Goal: Information Seeking & Learning: Compare options

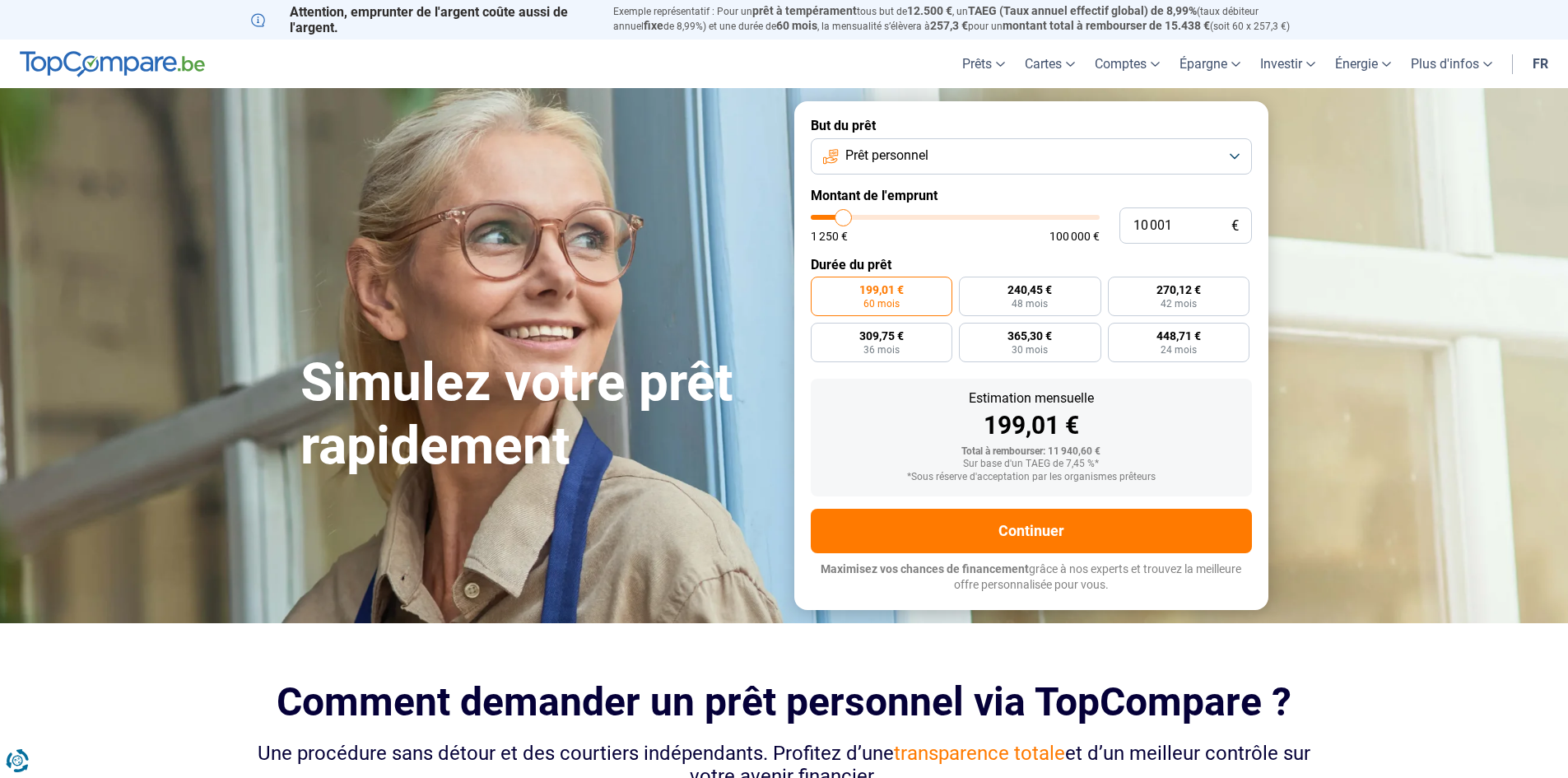
click at [919, 159] on span "Prêt personnel" at bounding box center [887, 155] width 84 height 18
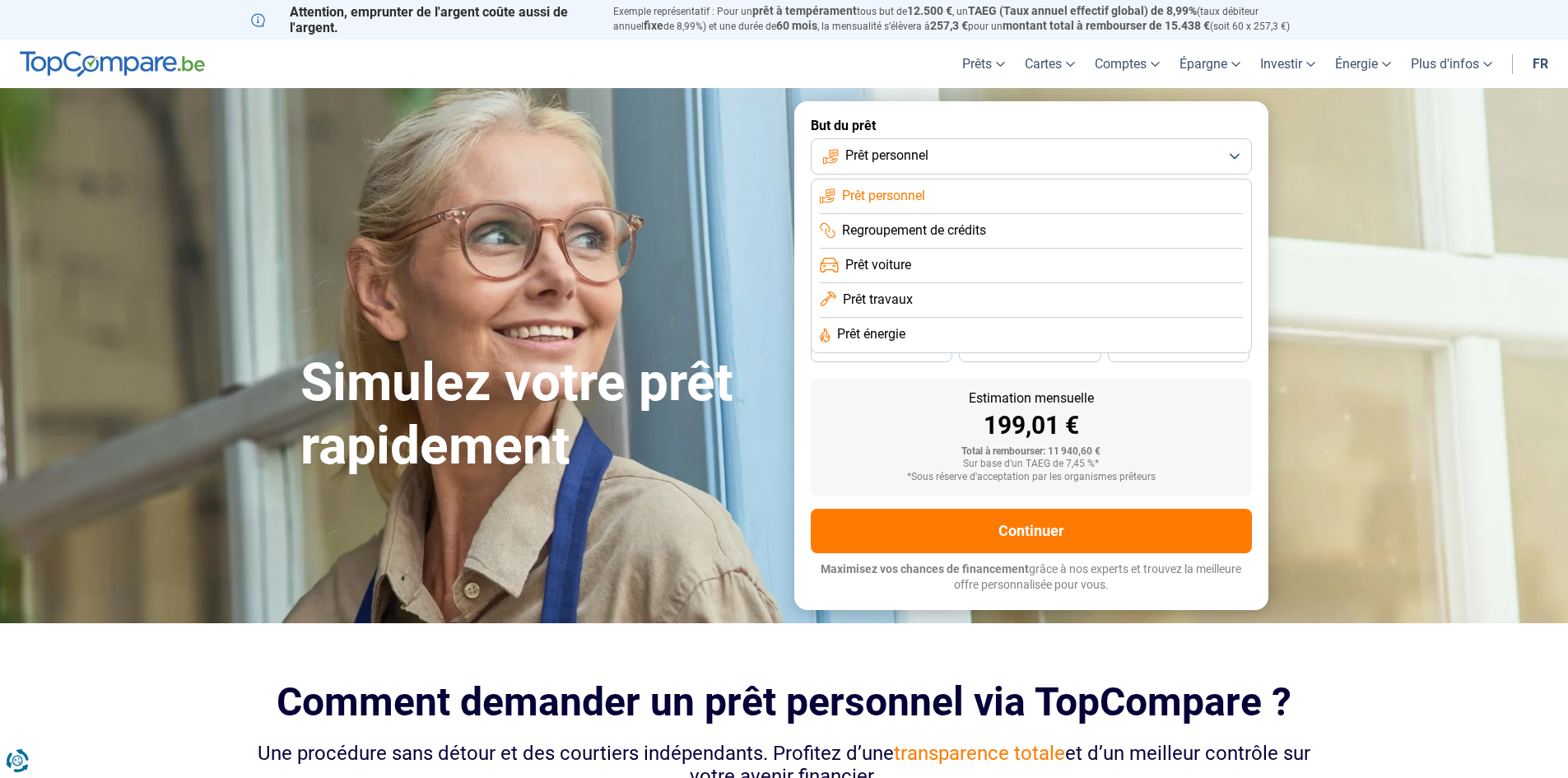
click at [926, 258] on li "Prêt voiture" at bounding box center [1031, 266] width 423 height 34
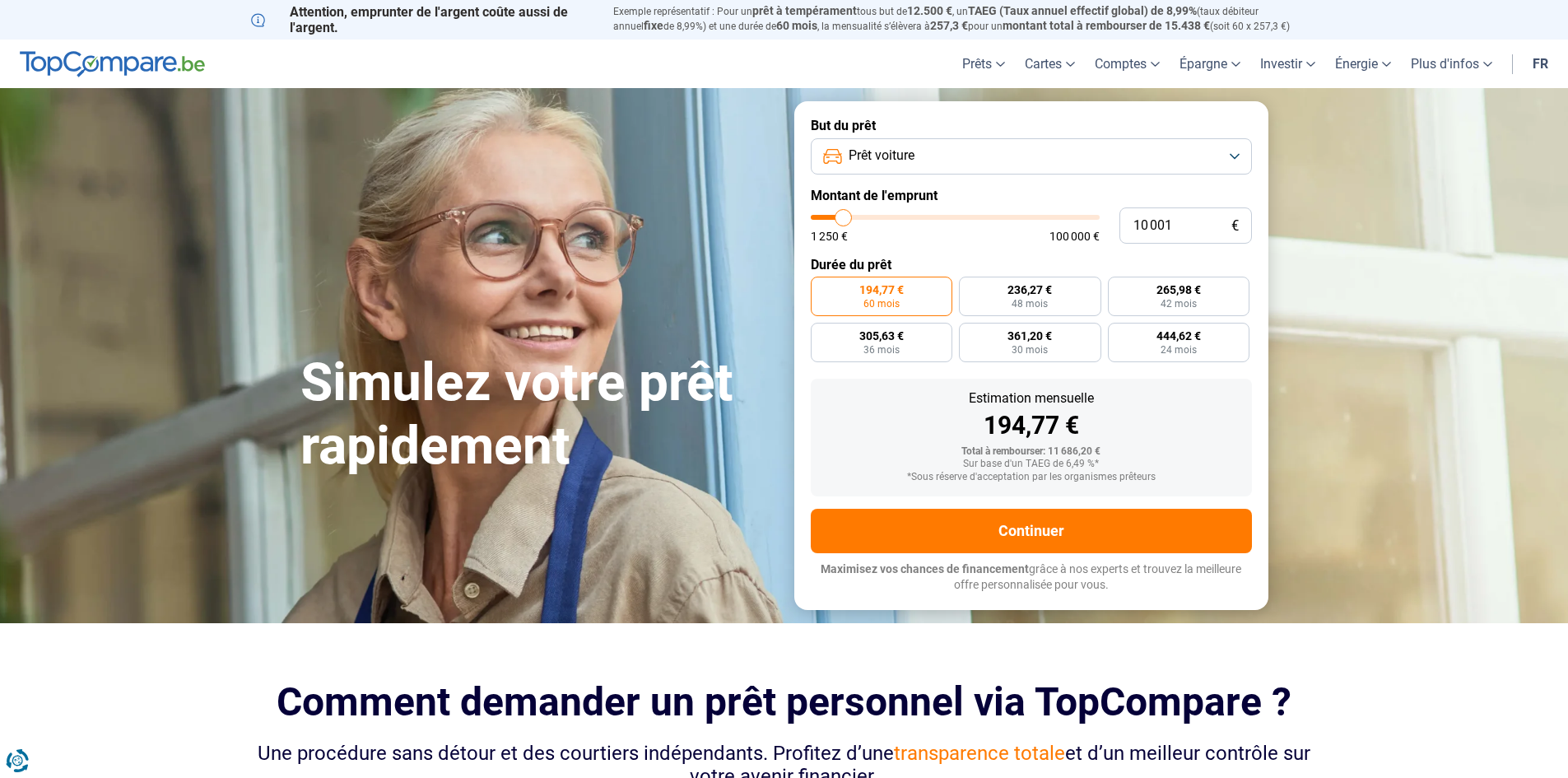
type input "11 750"
type input "11750"
type input "13 500"
type input "13500"
type input "15 500"
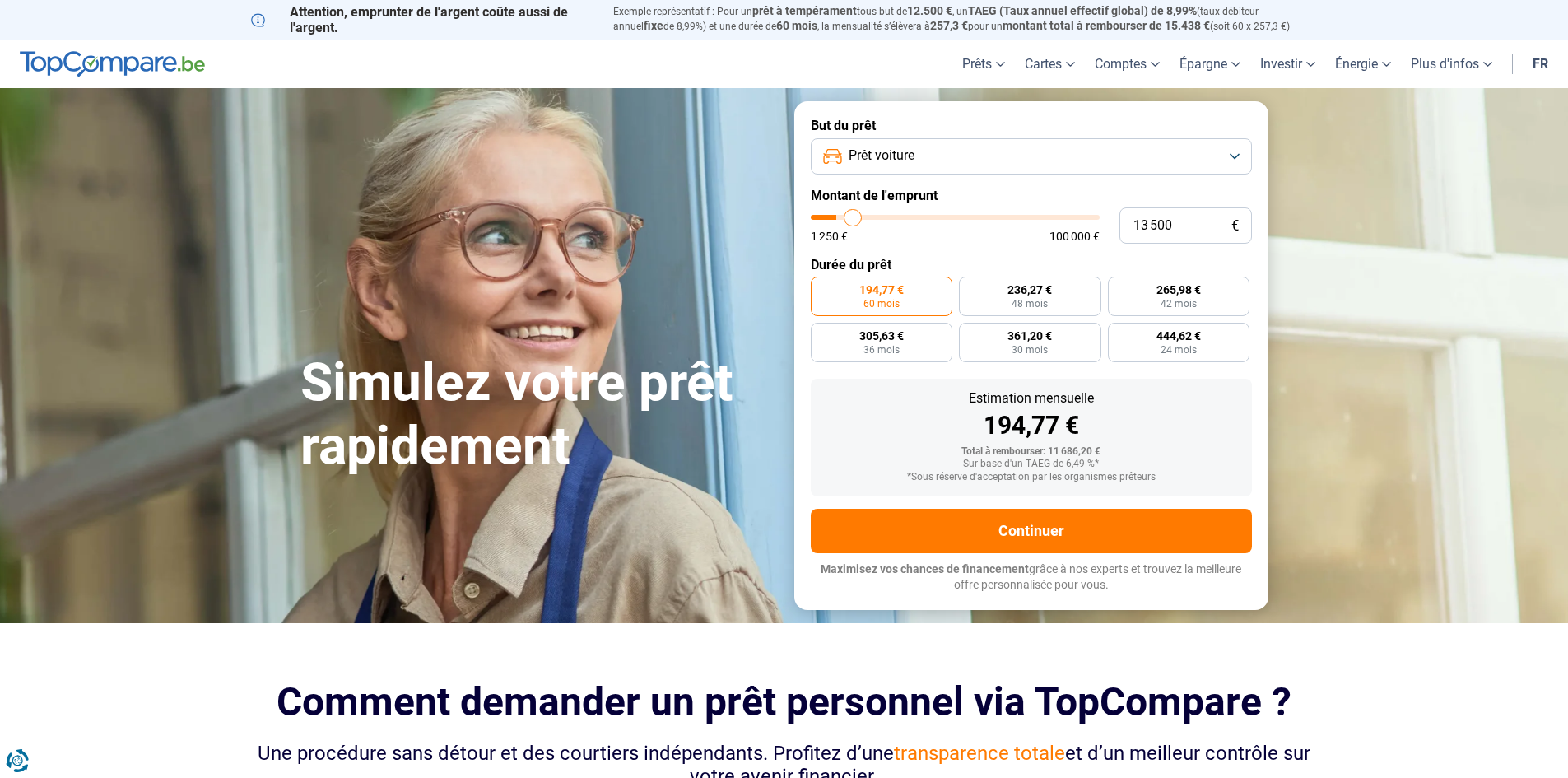
type input "15500"
type input "18 000"
type input "18000"
type input "19 750"
type input "19750"
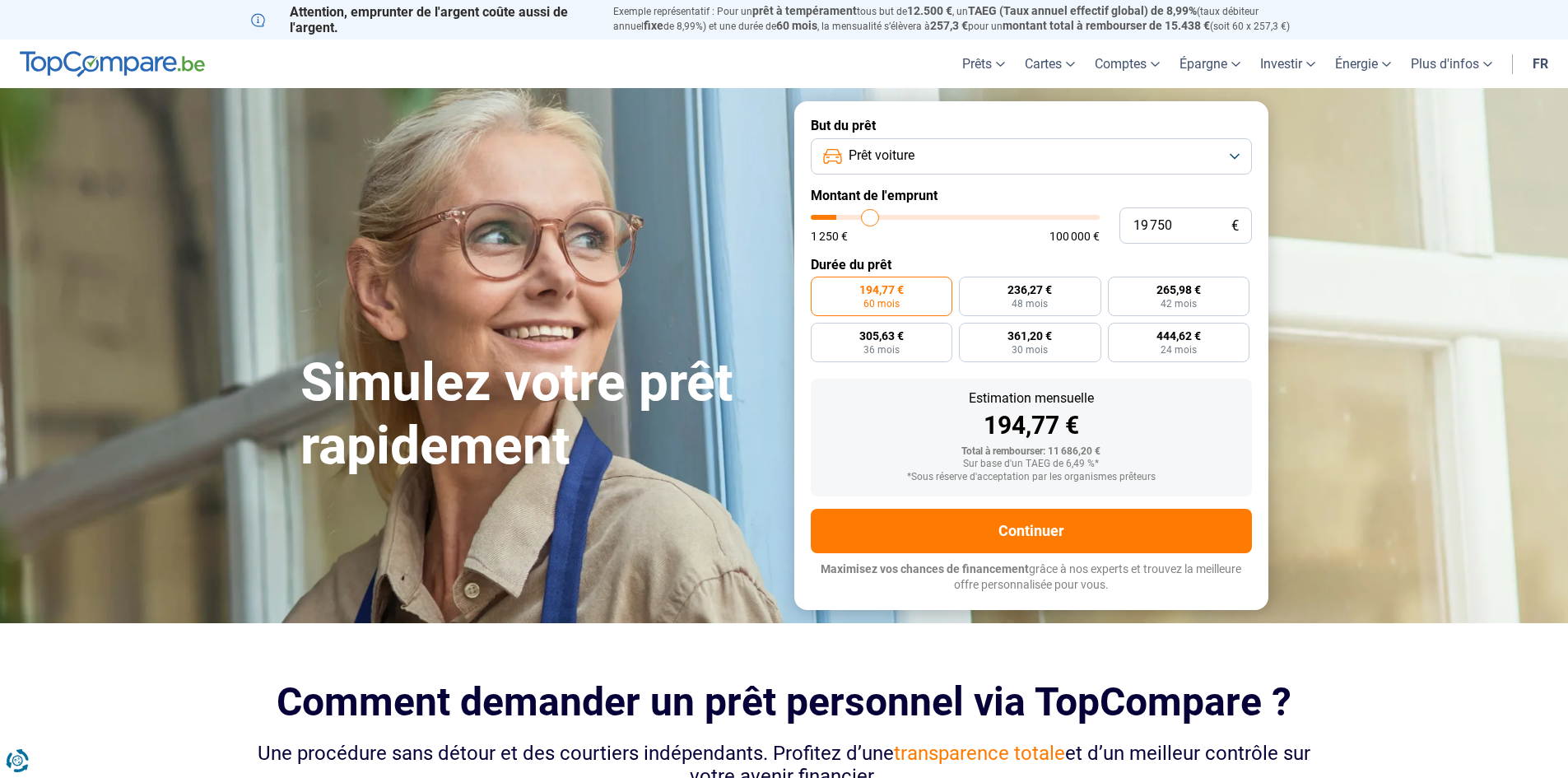
type input "20 750"
type input "20750"
type input "22 000"
type input "22000"
type input "22 750"
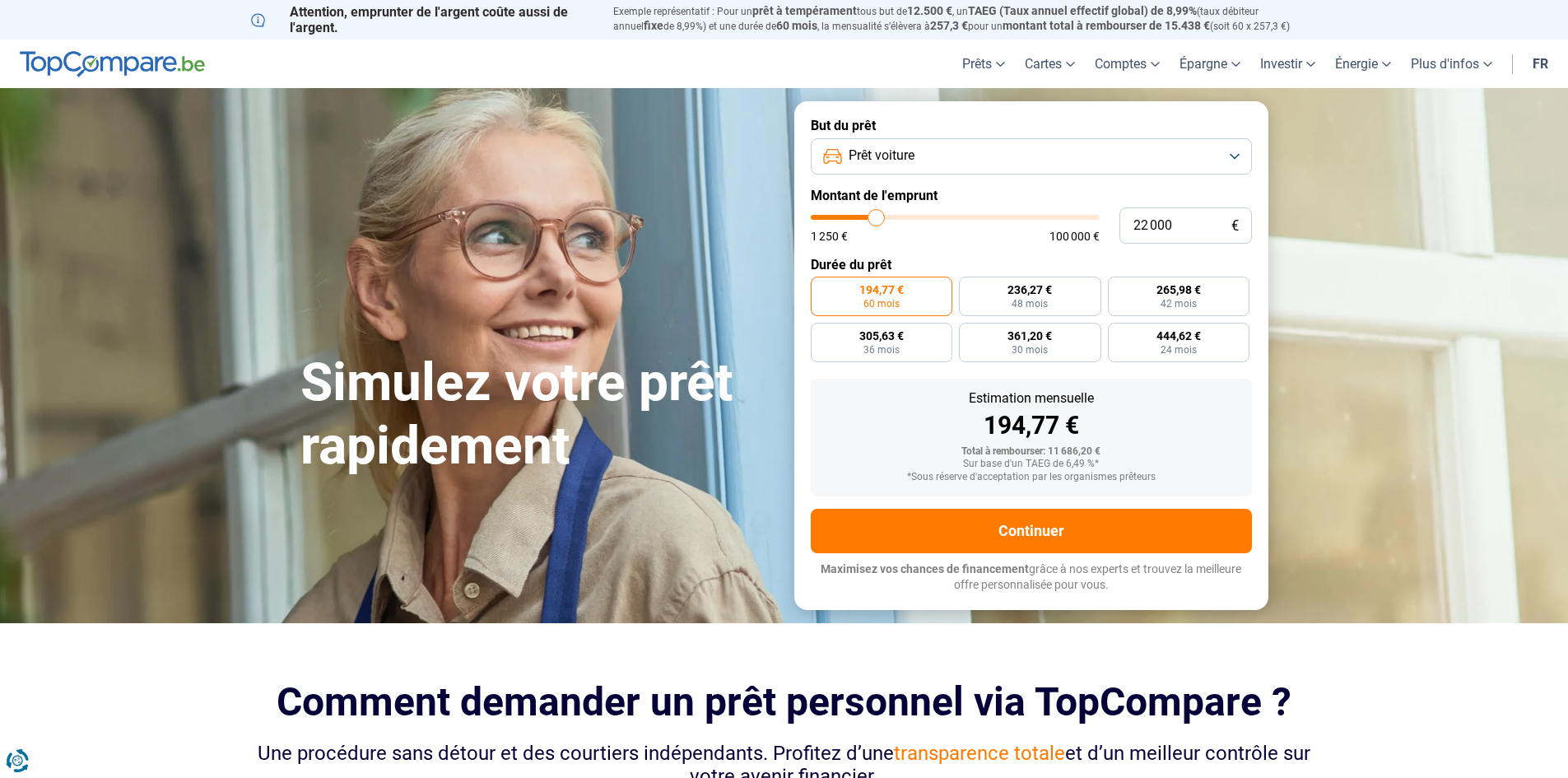
type input "22750"
type input "23 000"
type input "23000"
type input "24 500"
type input "24500"
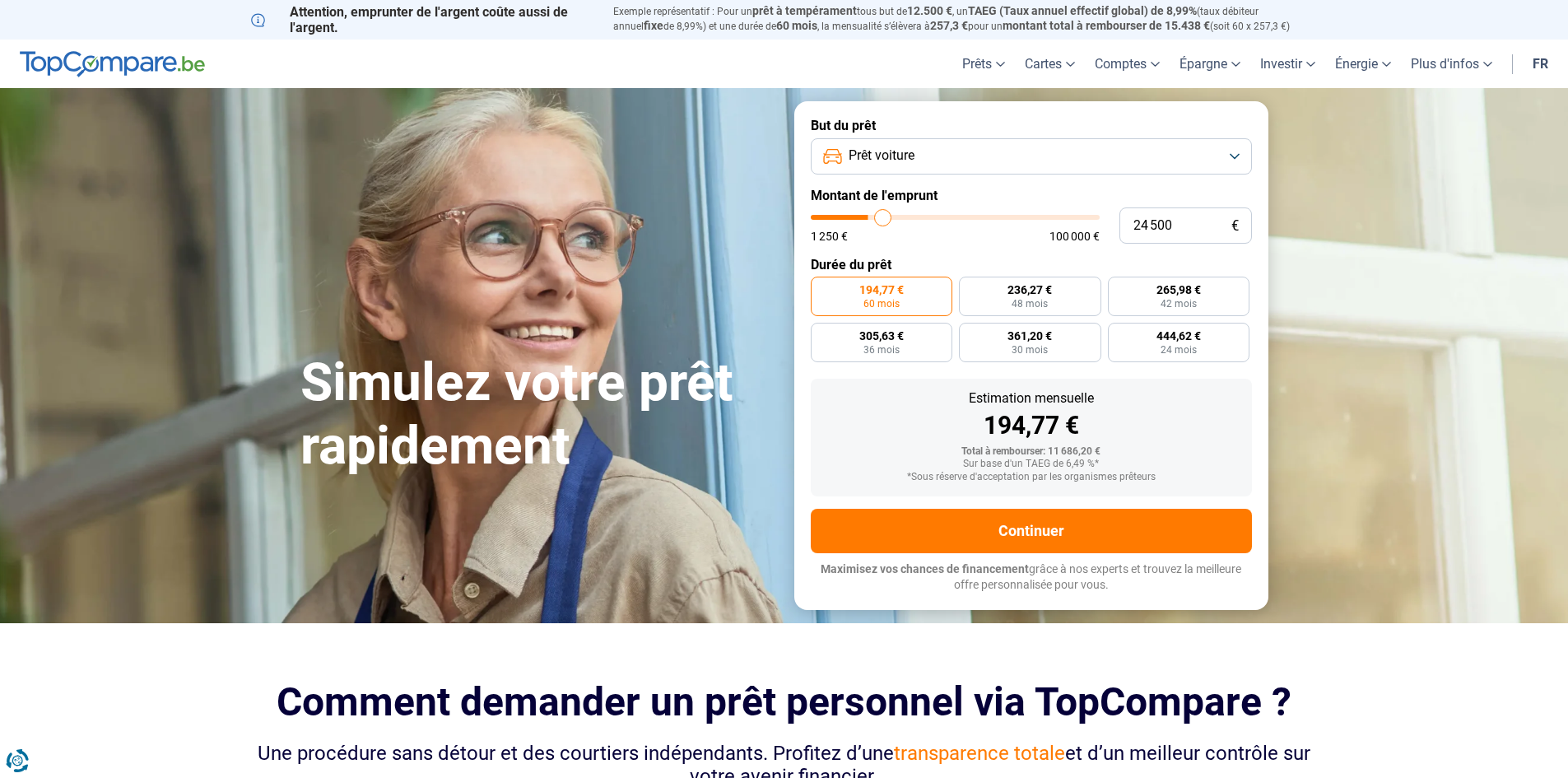
type input "30 500"
type input "30500"
type input "38 750"
type input "38750"
type input "47 500"
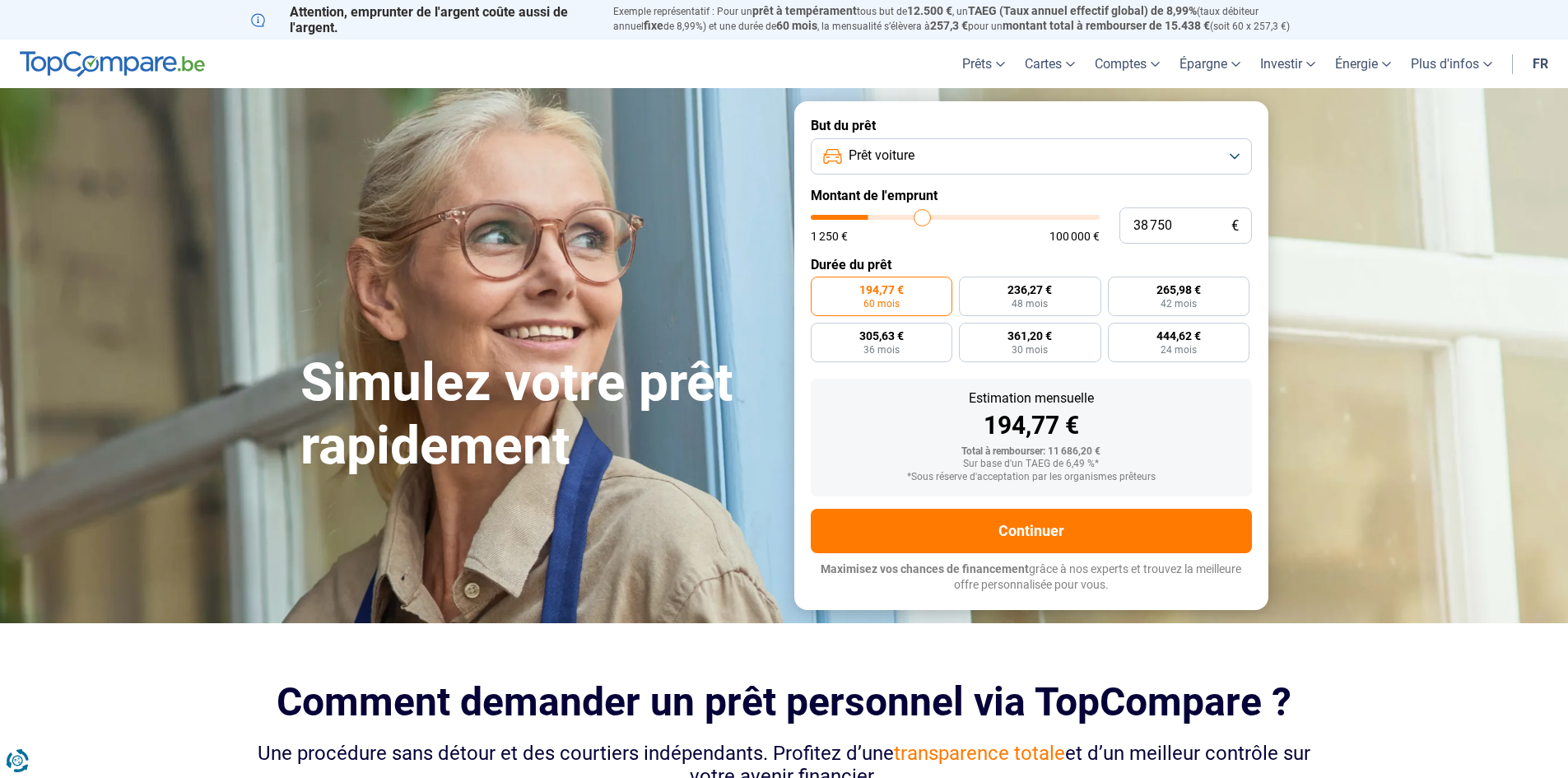
type input "47500"
type input "53 500"
type input "53500"
type input "59 250"
type input "59250"
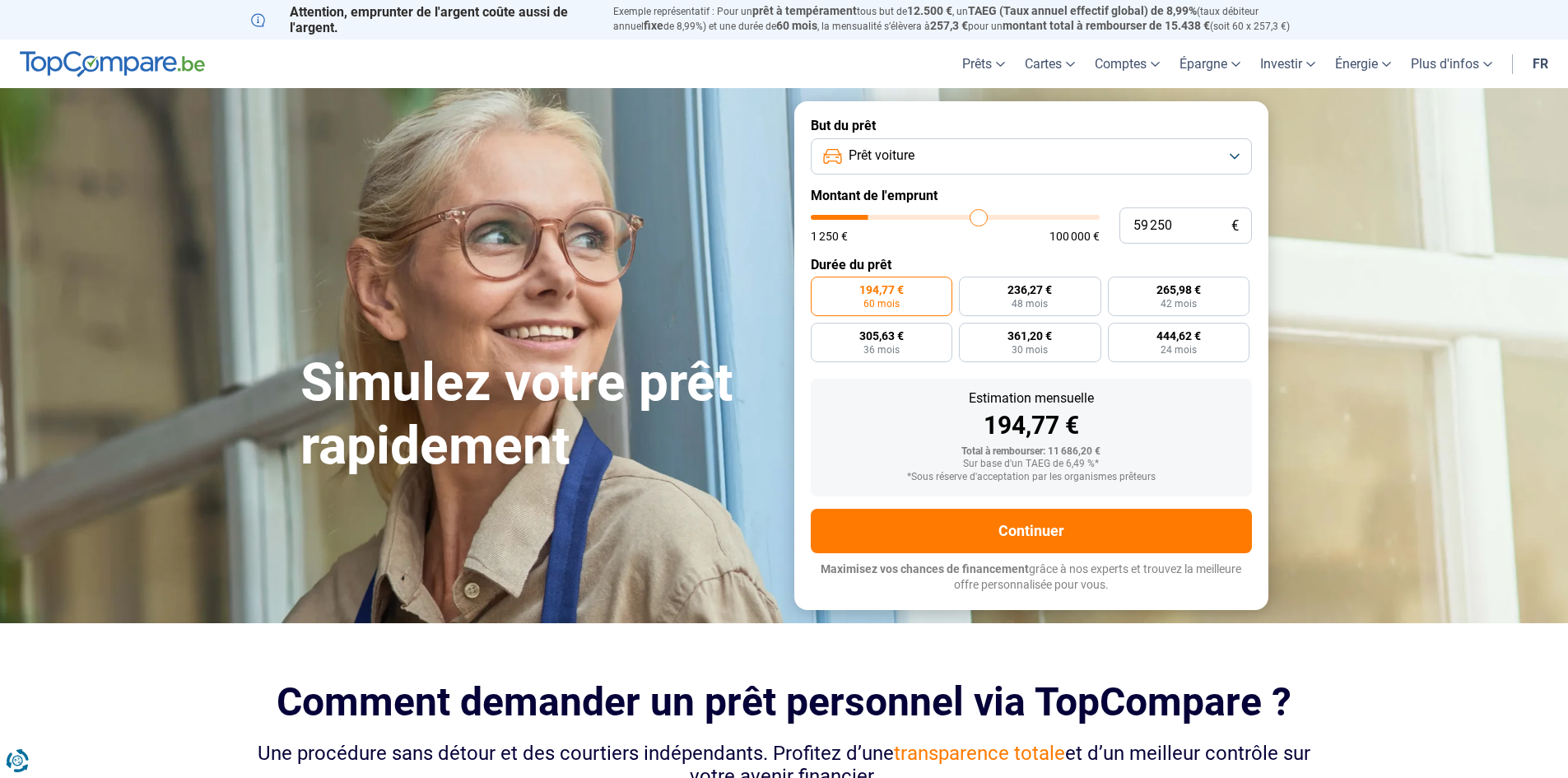
type input "63 250"
type input "63250"
type input "66 000"
type input "66000"
type input "66 250"
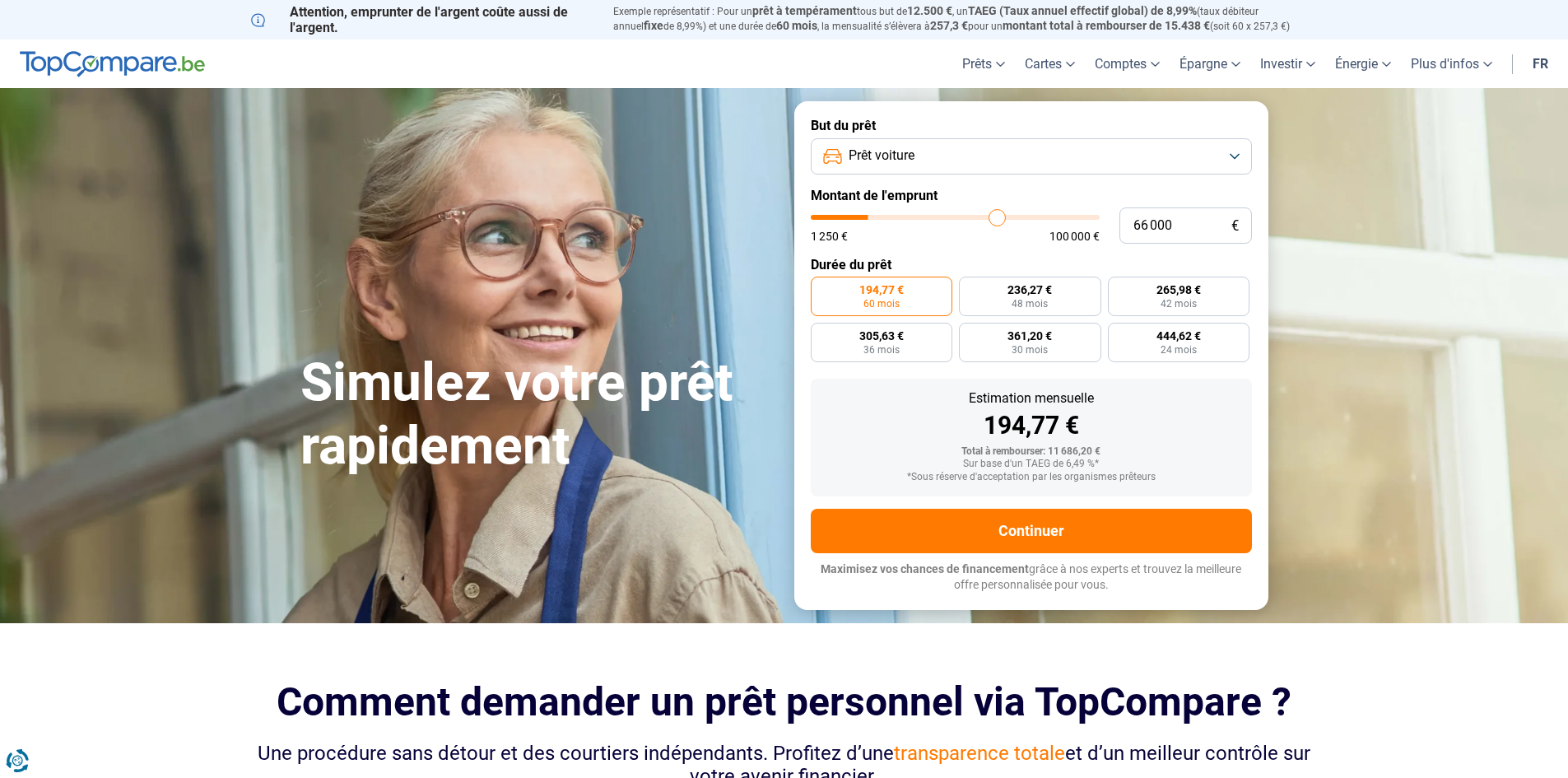
type input "66250"
type input "66 500"
type input "66500"
type input "68 000"
type input "68000"
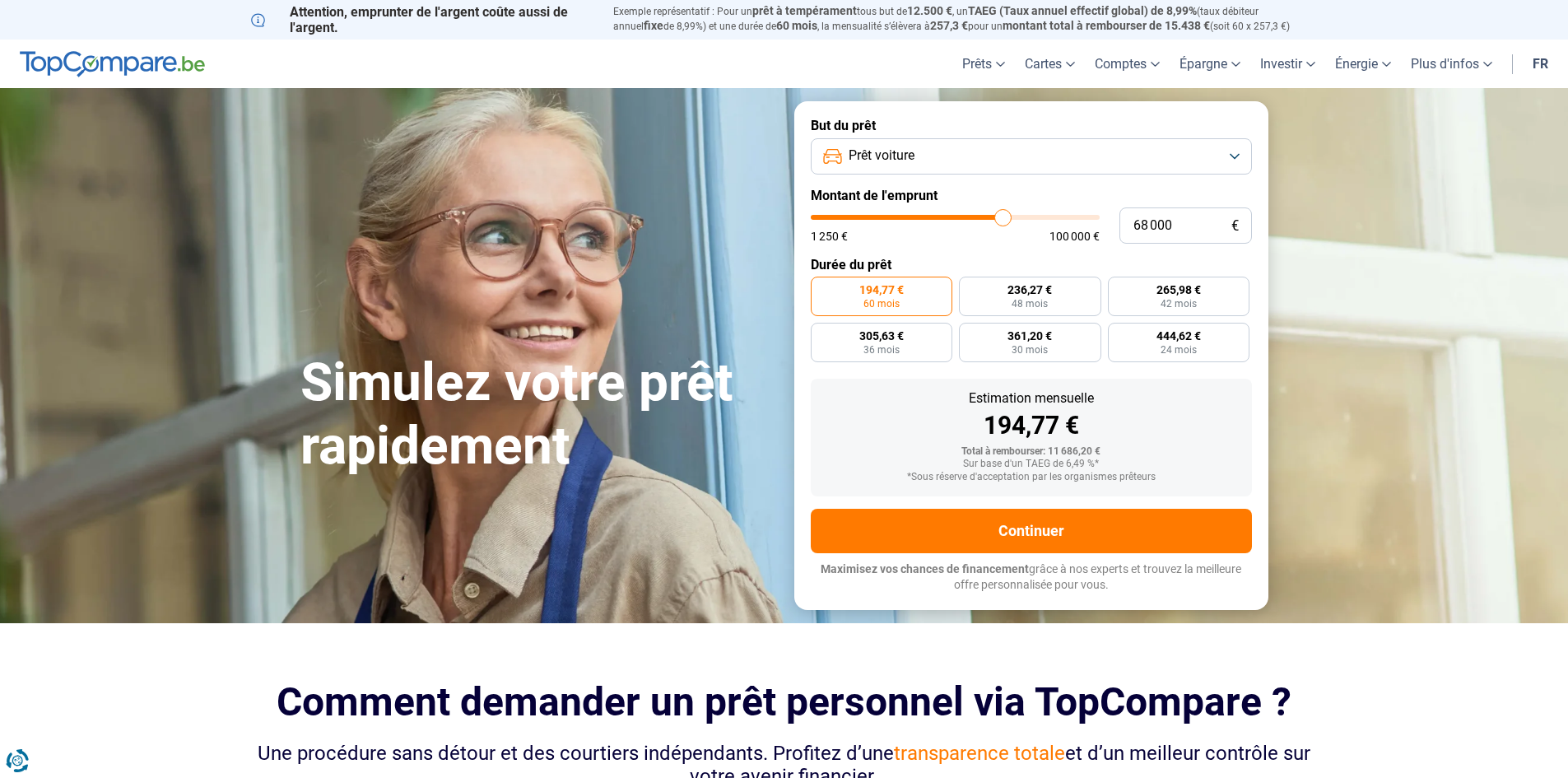
type input "72 250"
type input "72250"
type input "73 500"
type input "73500"
type input "76 250"
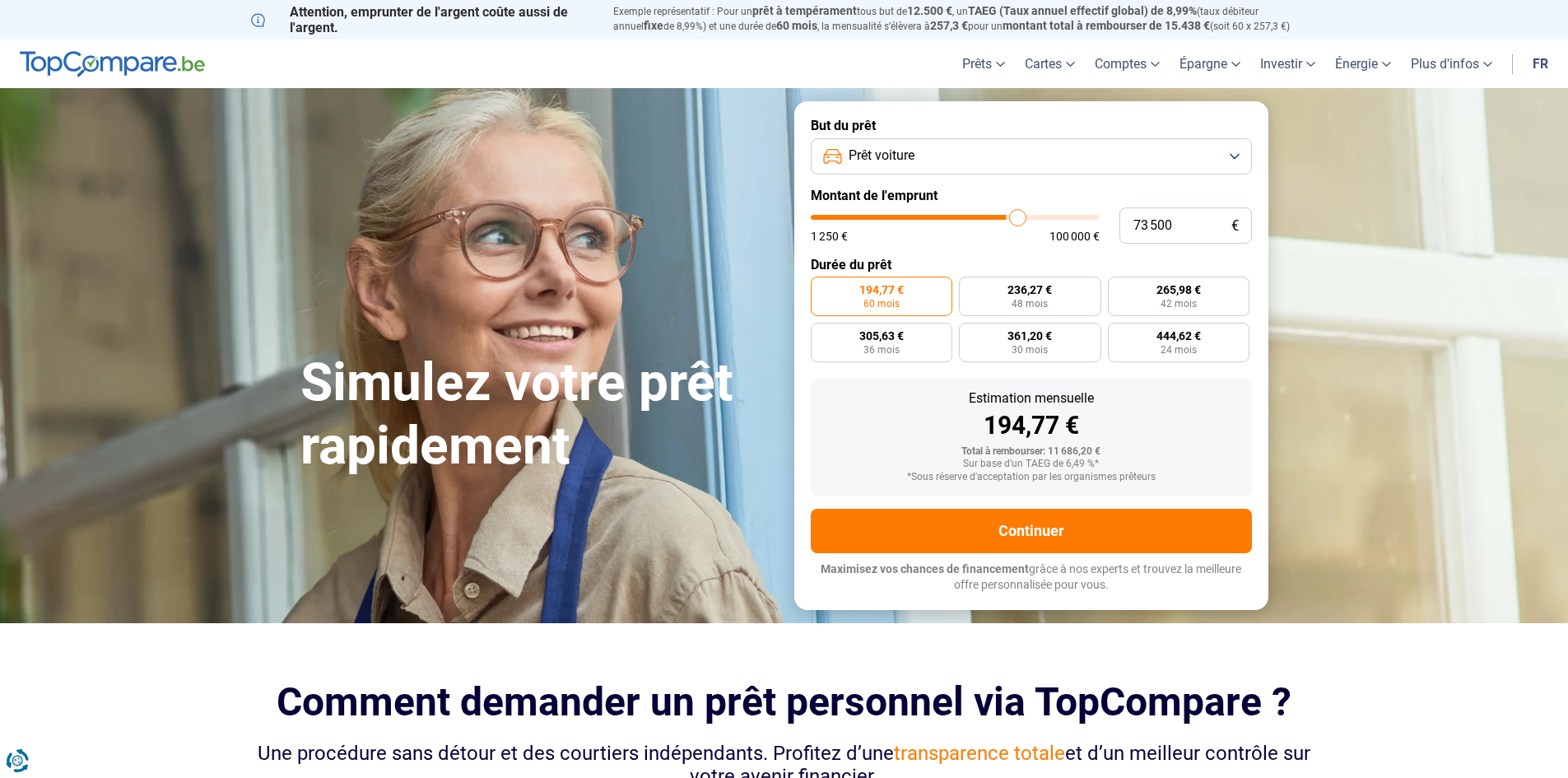
type input "76250"
type input "78 000"
type input "78000"
type input "81 500"
type input "81500"
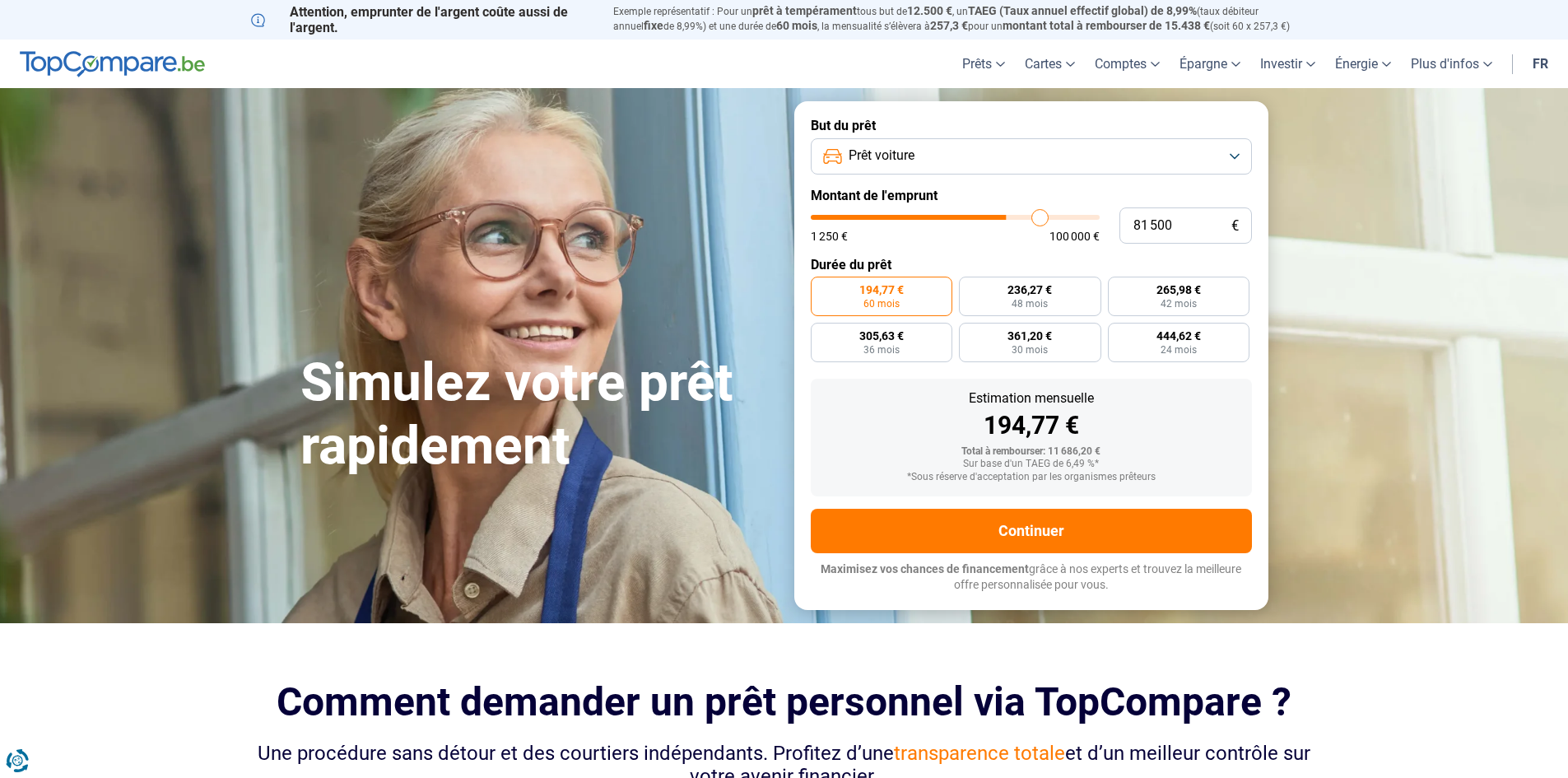
type input "84 250"
type input "84250"
type input "86 000"
type input "86000"
type input "88 000"
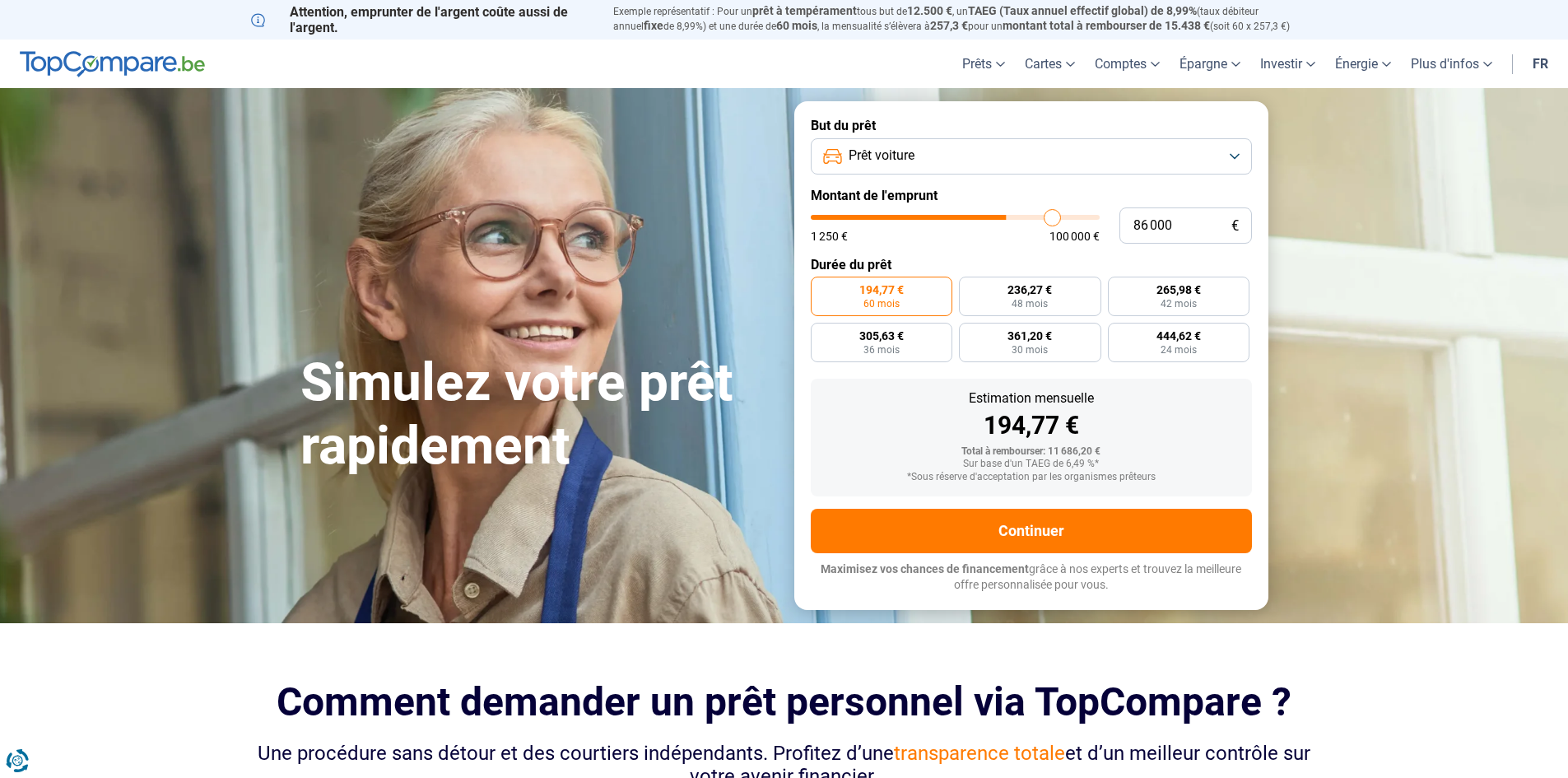
type input "88000"
type input "89 000"
type input "89000"
type input "91 250"
type input "91250"
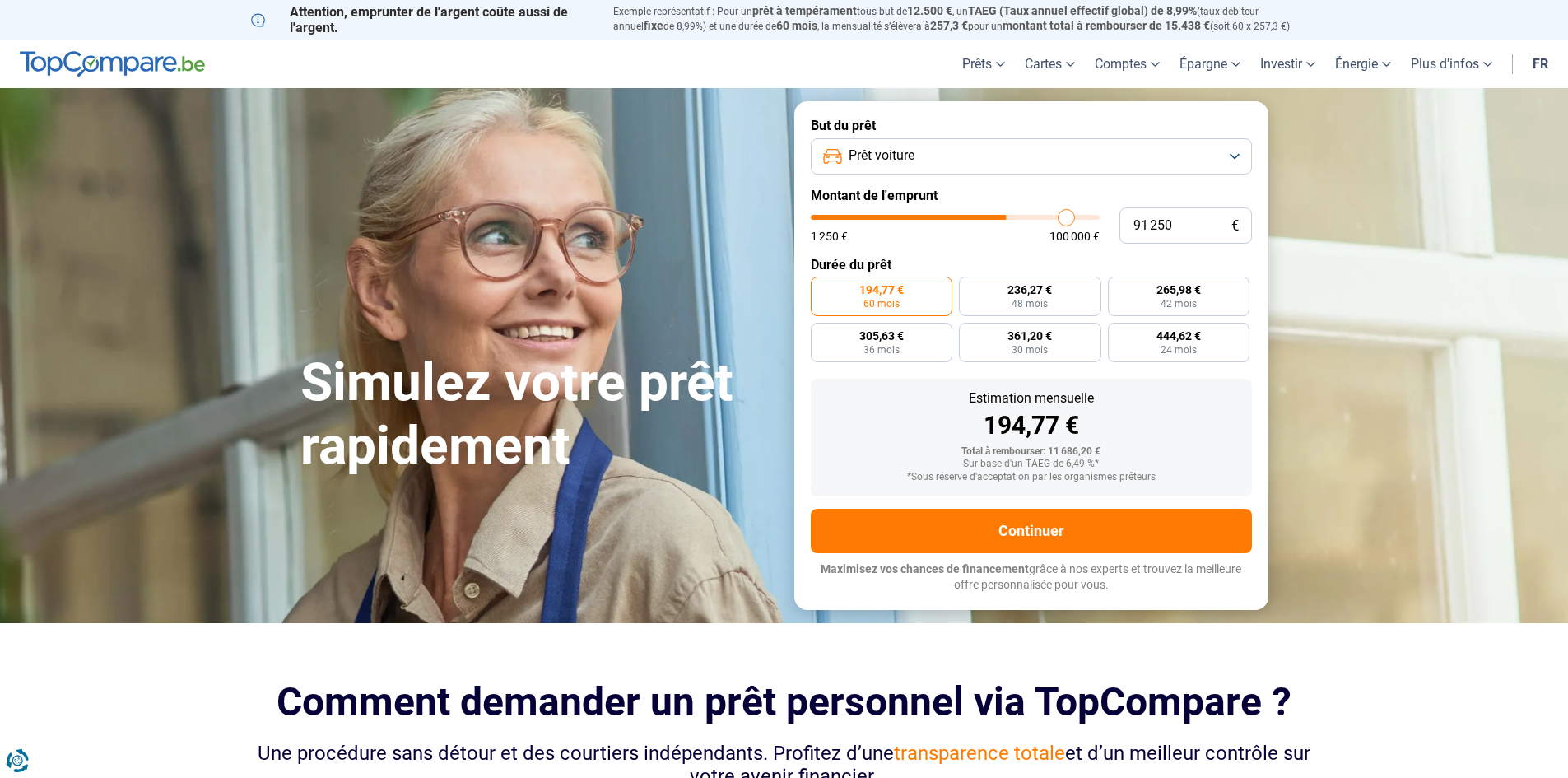
type input "91 750"
type input "91750"
type input "92 000"
type input "92000"
type input "92 500"
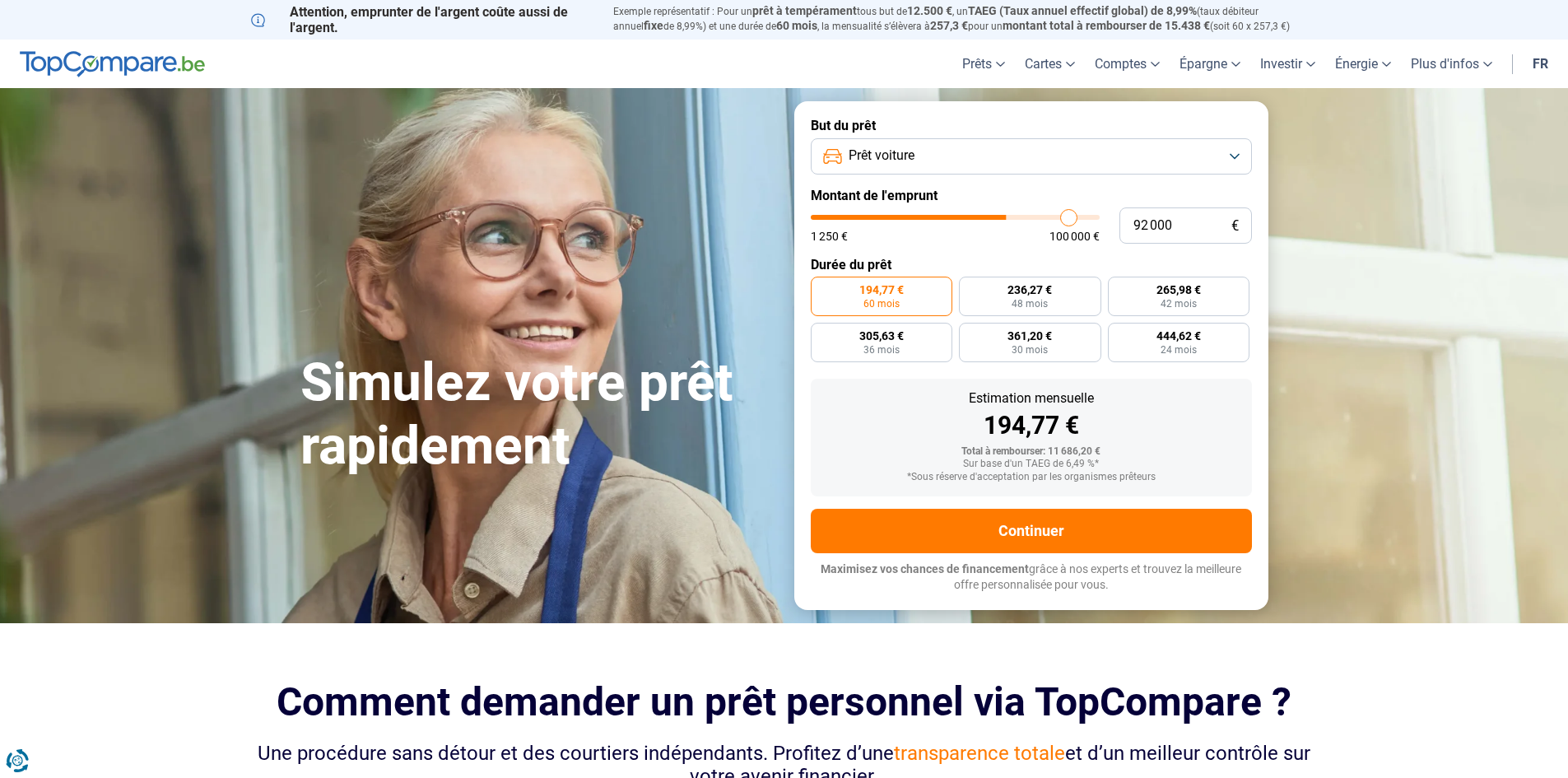
type input "92500"
type input "91 500"
type input "91500"
type input "91 250"
type input "91250"
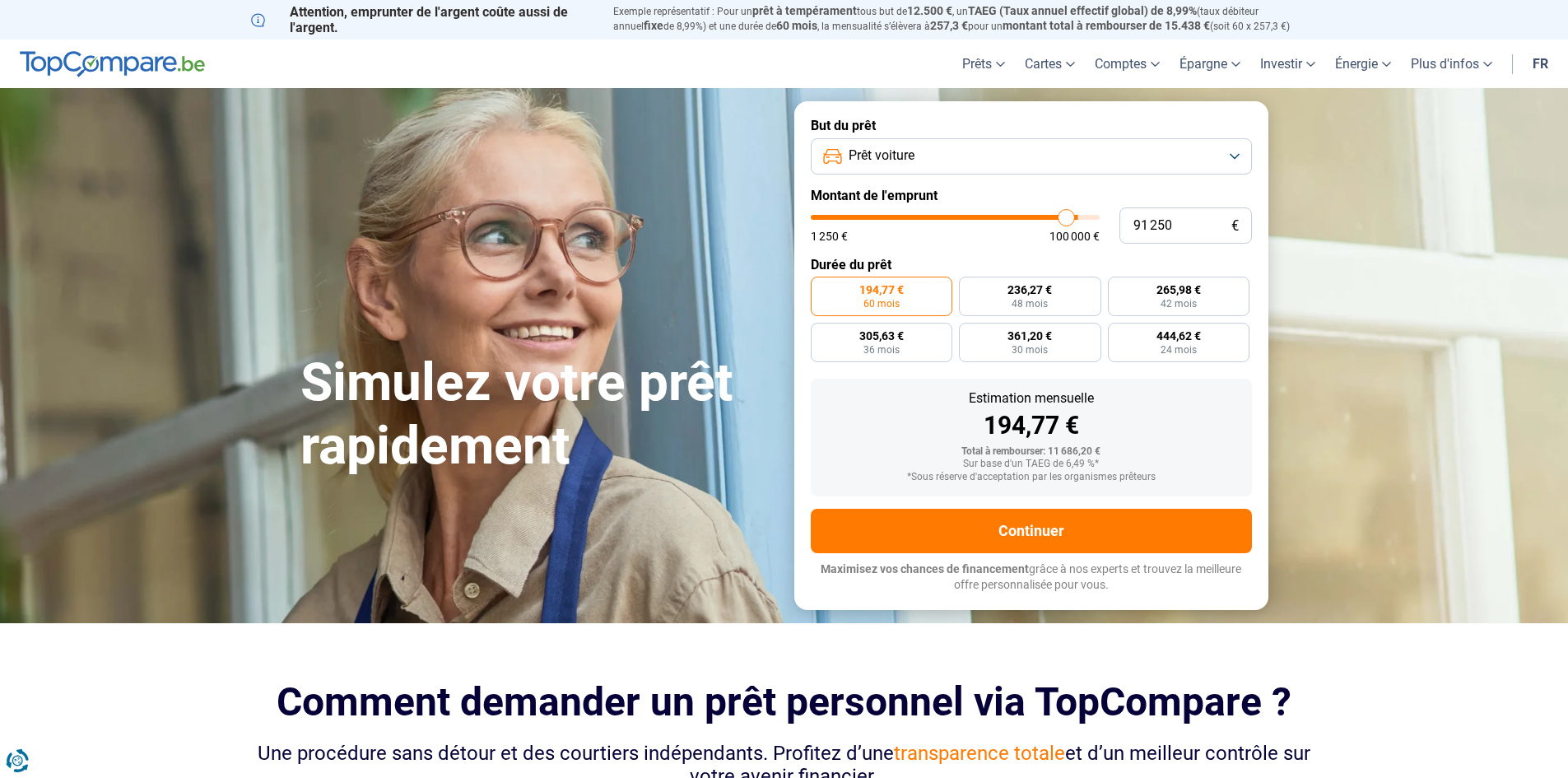
type input "91 000"
type input "91000"
type input "90 500"
type input "90500"
type input "90 250"
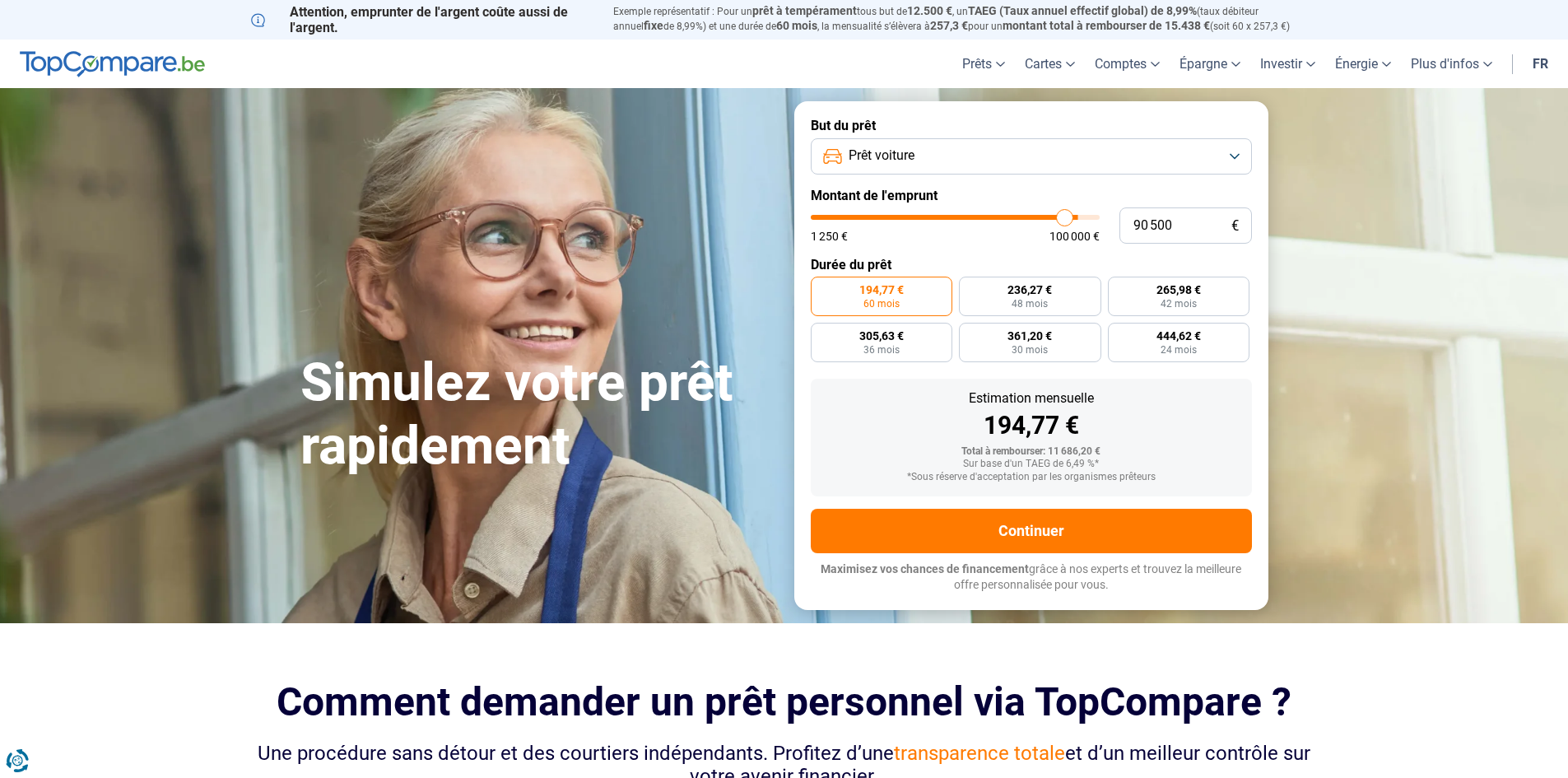
type input "90250"
type input "89 750"
type input "89750"
type input "89 000"
type input "89000"
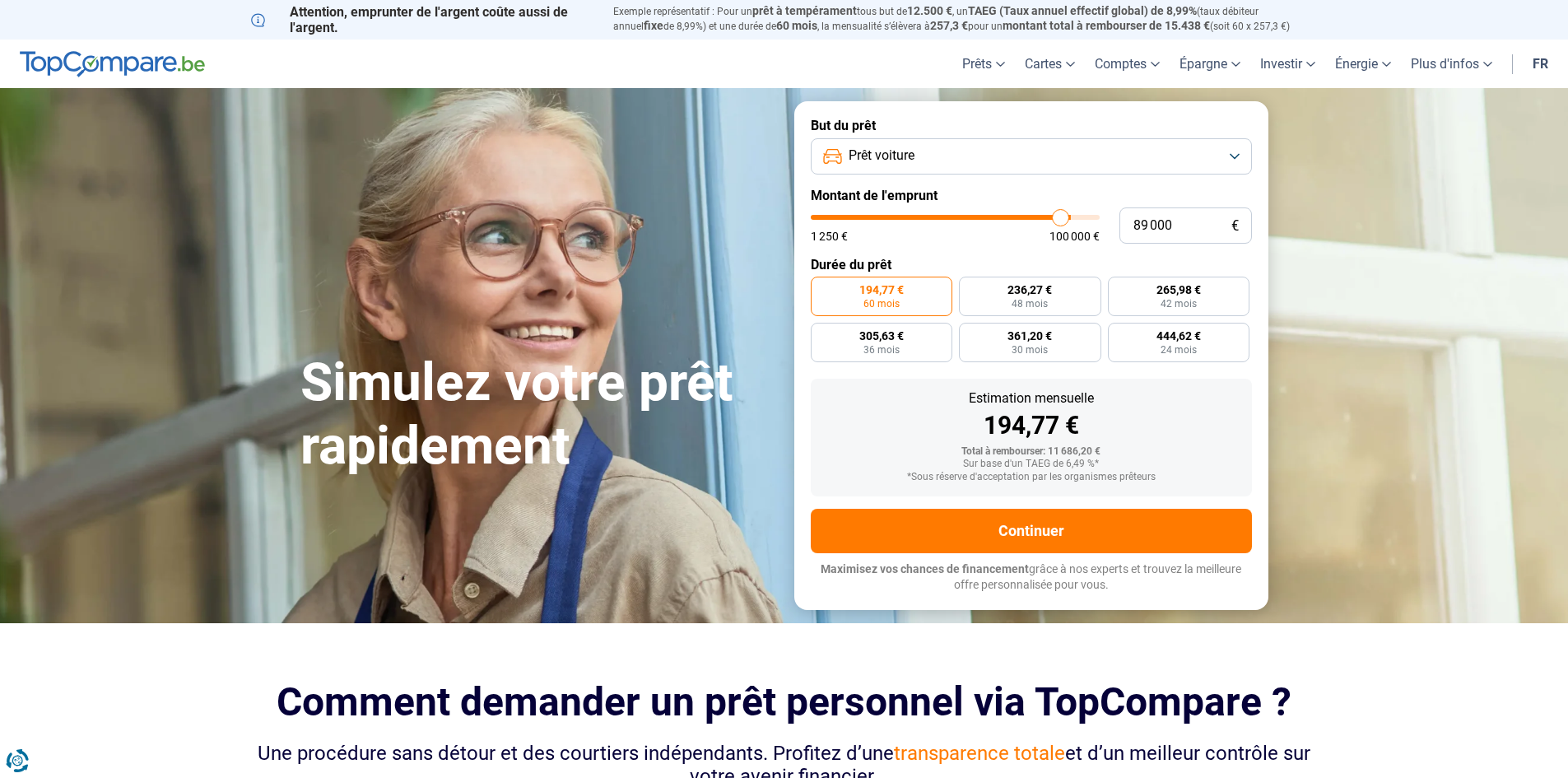
type input "88 500"
type input "88500"
type input "87 000"
type input "87000"
type input "85 000"
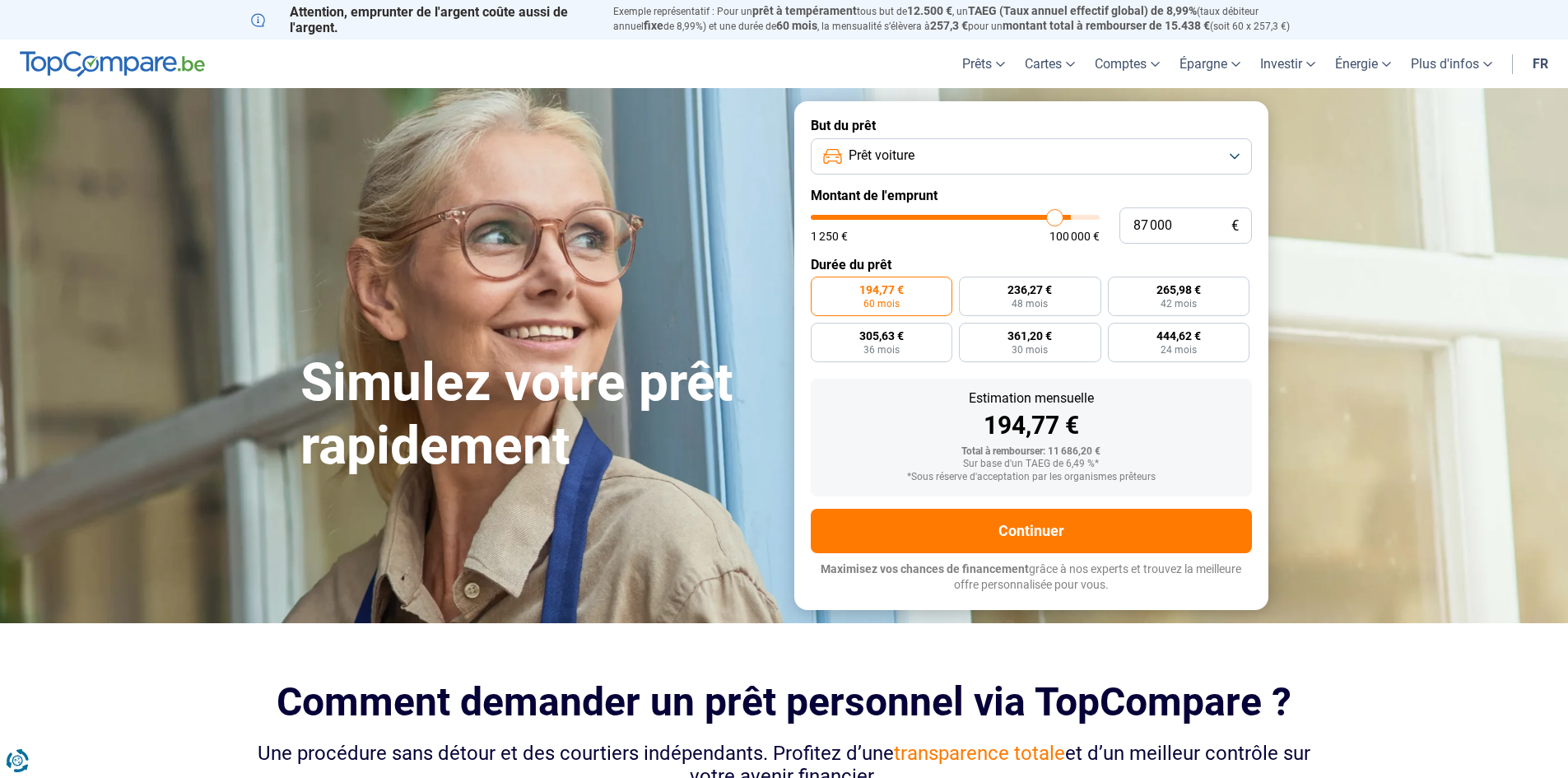
type input "85000"
type input "82 500"
type input "82500"
type input "79 250"
type input "79250"
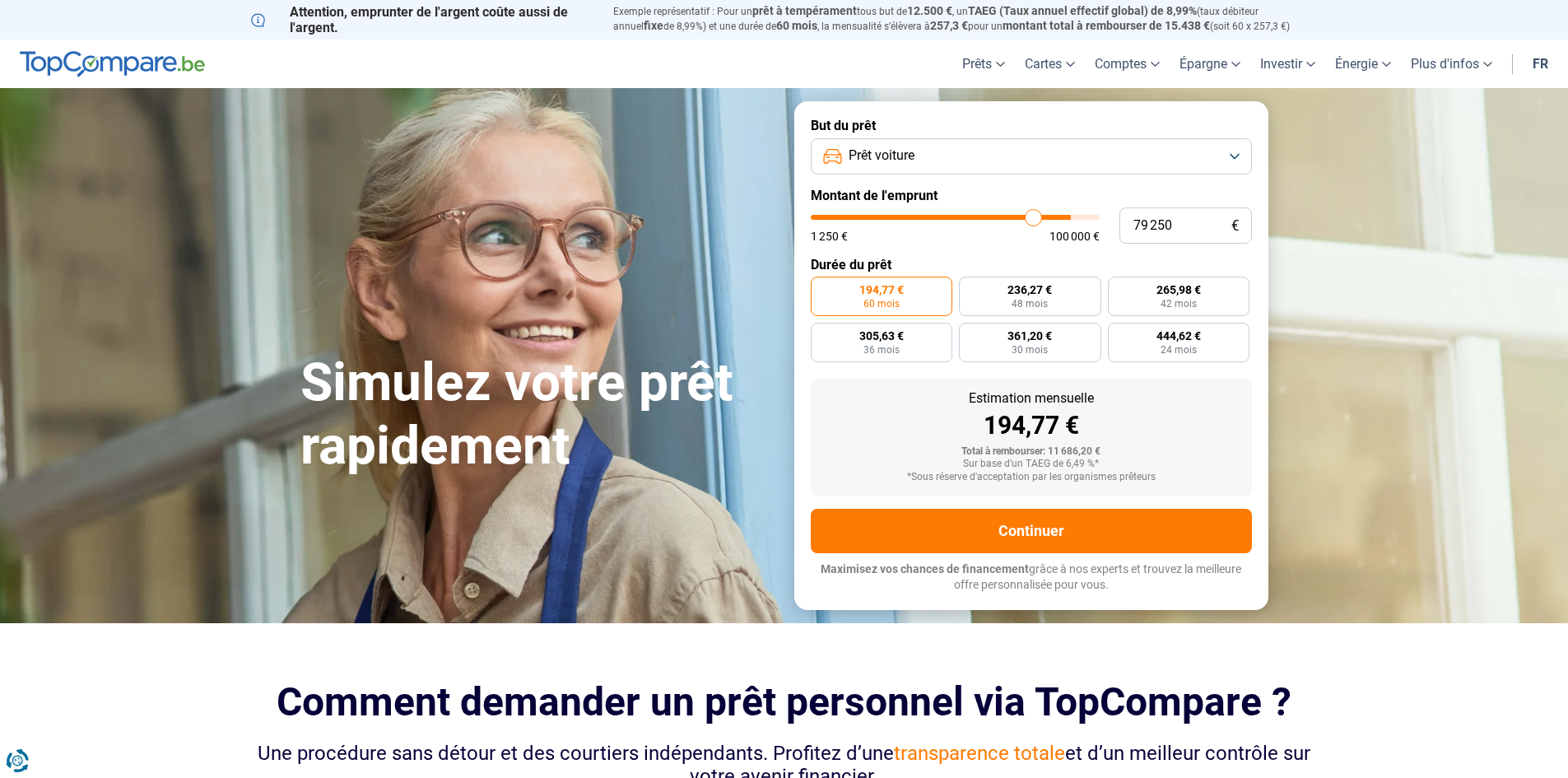
type input "73 500"
type input "73500"
type input "71 750"
type input "71750"
type input "70 500"
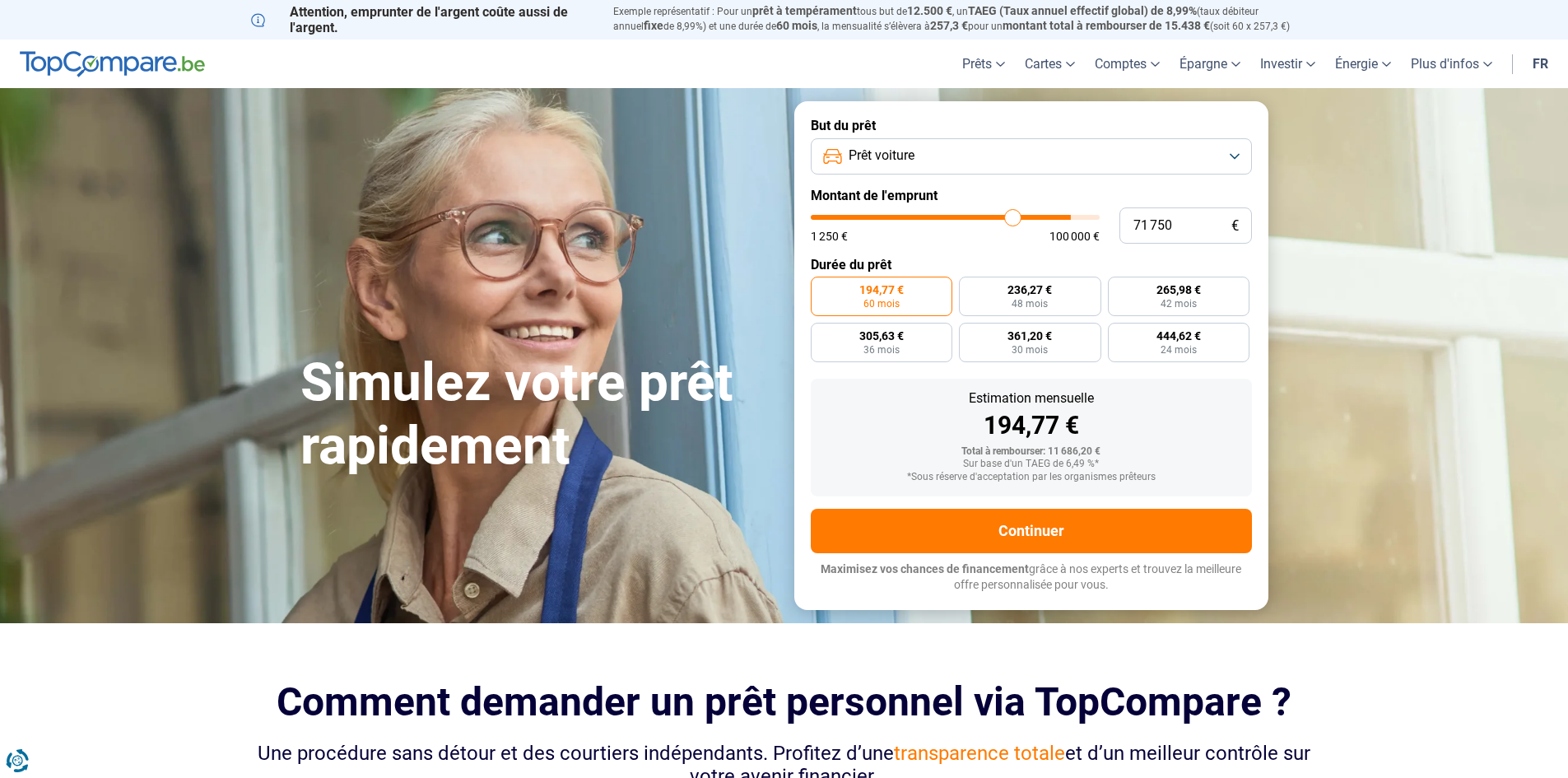
type input "70500"
type input "70 250"
type input "70250"
type input "69 750"
type input "69750"
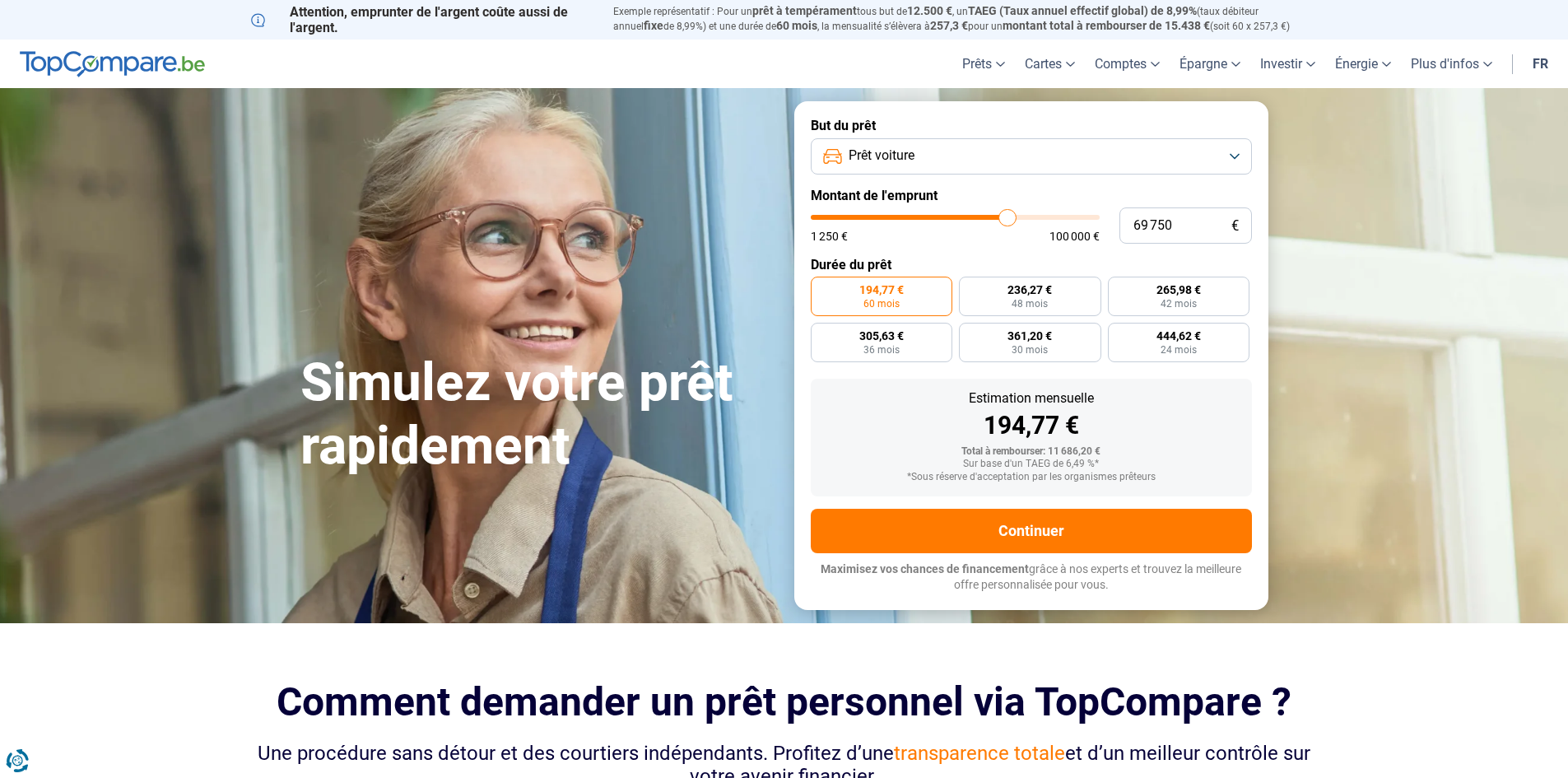
type input "69 500"
type input "69500"
type input "69 250"
type input "69250"
type input "68 250"
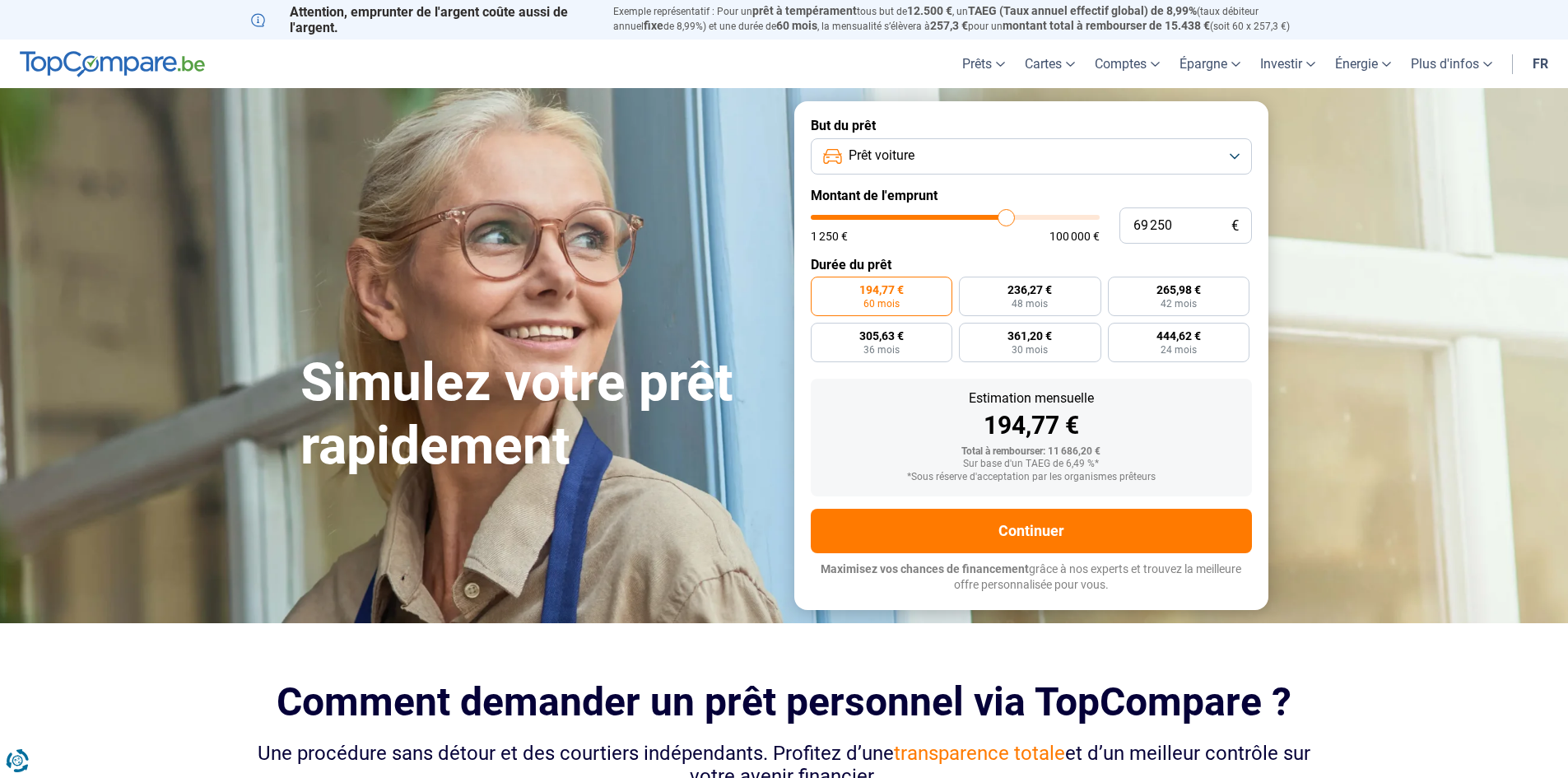
type input "68250"
type input "67 750"
type input "67750"
type input "67 500"
type input "67500"
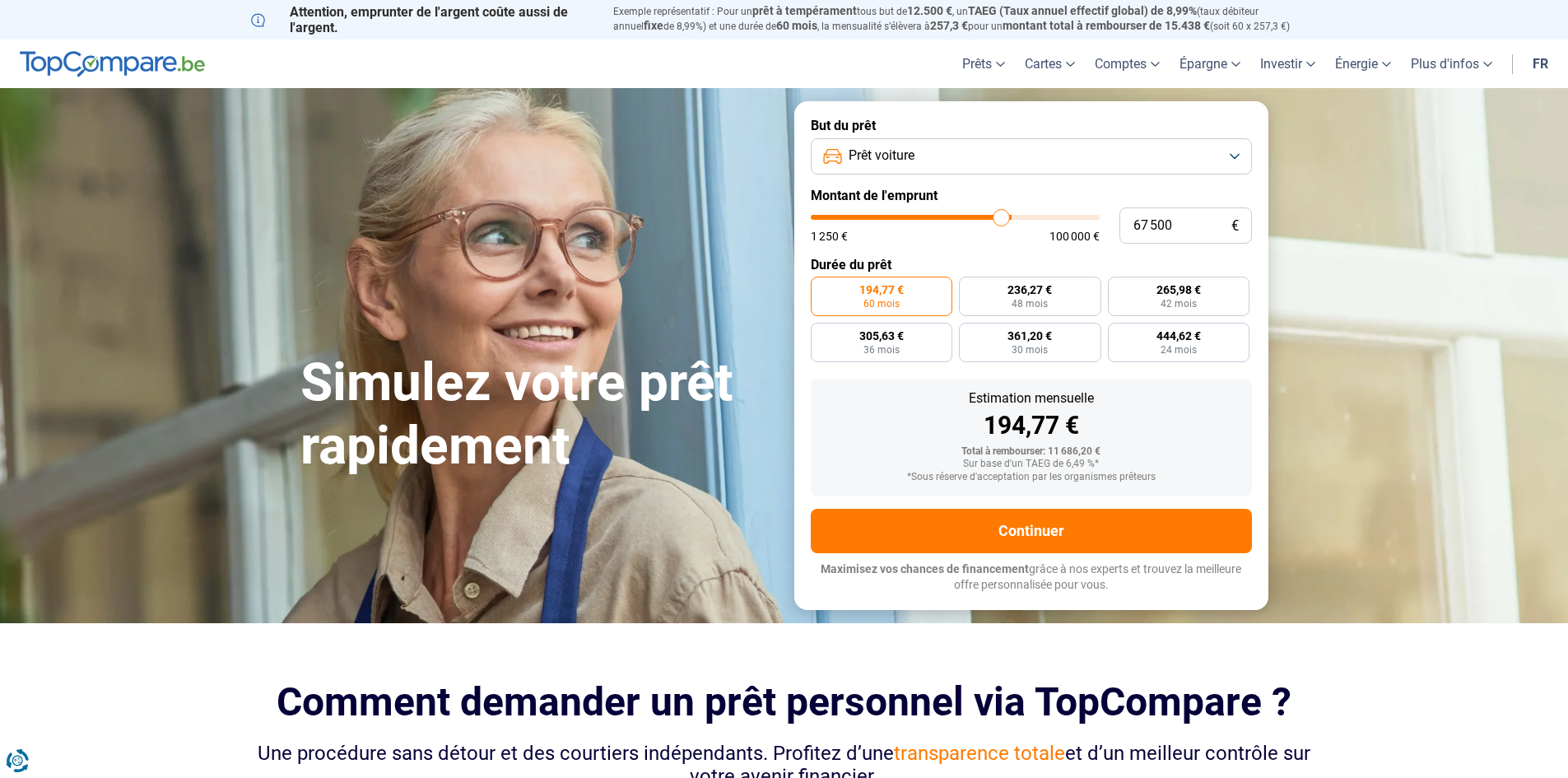
type input "67 250"
type input "67250"
type input "66 250"
type input "66250"
type input "66 000"
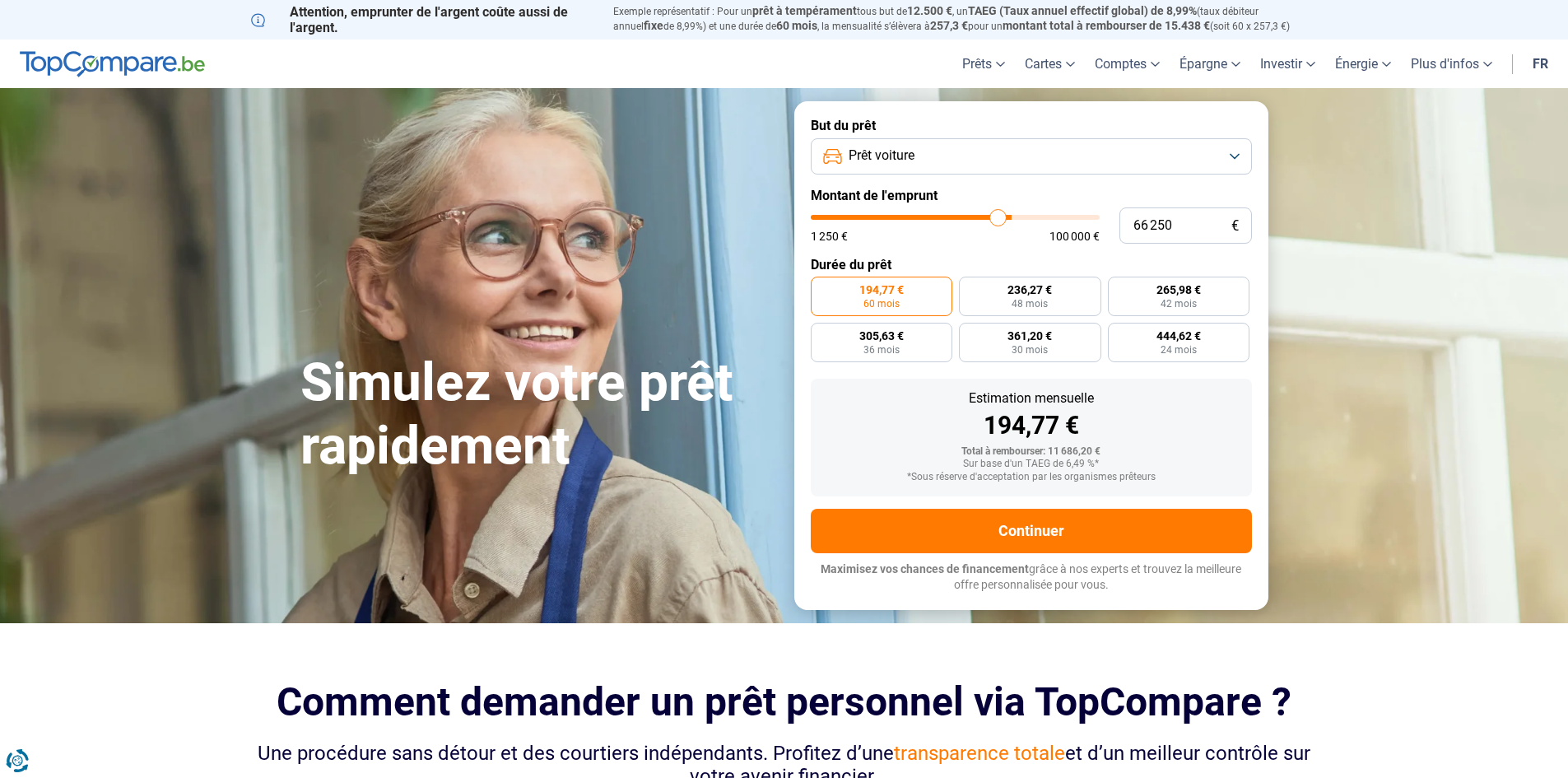
type input "66000"
type input "65 000"
type input "65000"
type input "64 750"
type input "64750"
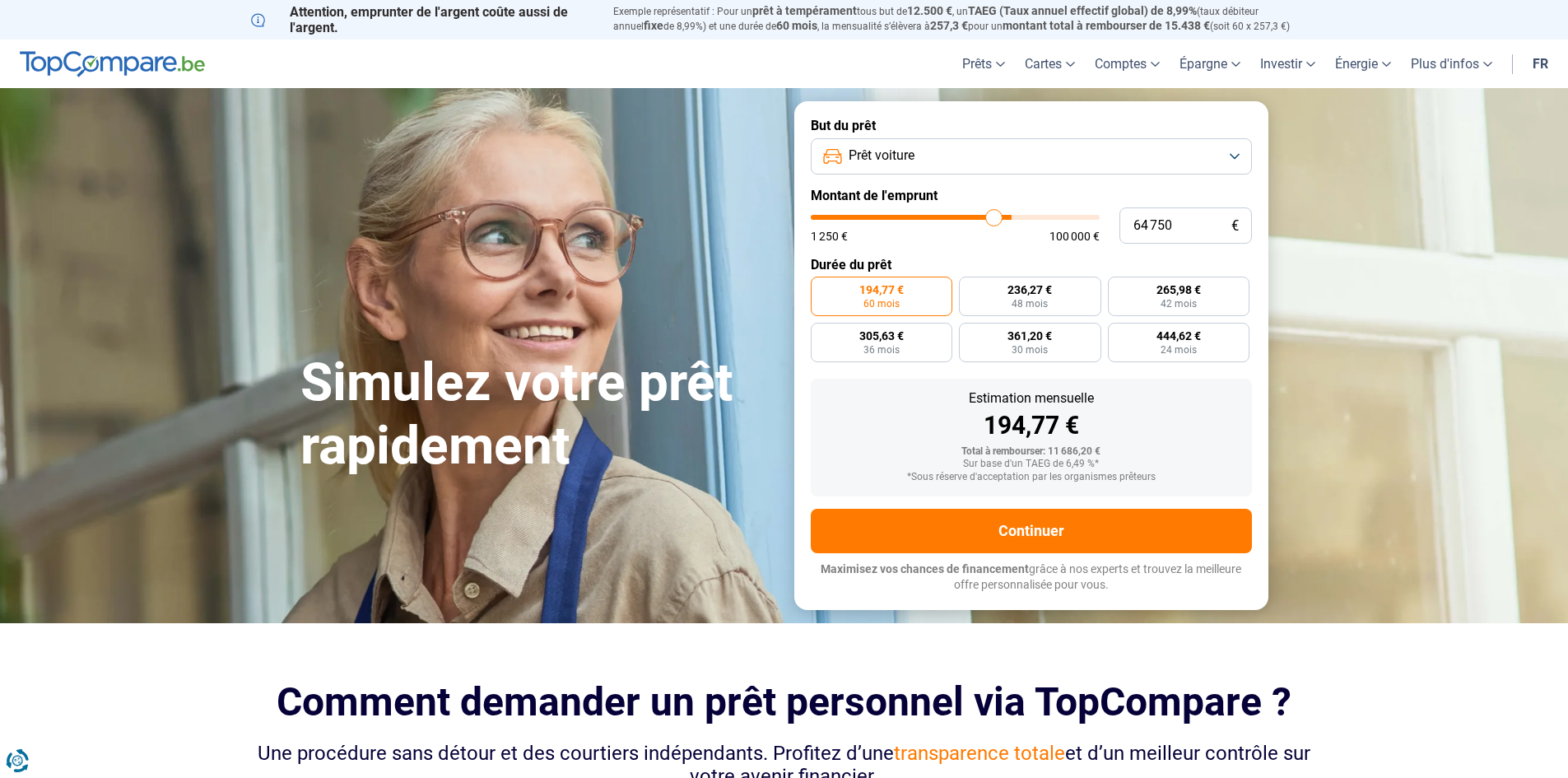
type input "63 500"
type input "63500"
type input "62 250"
type input "62250"
type input "61 500"
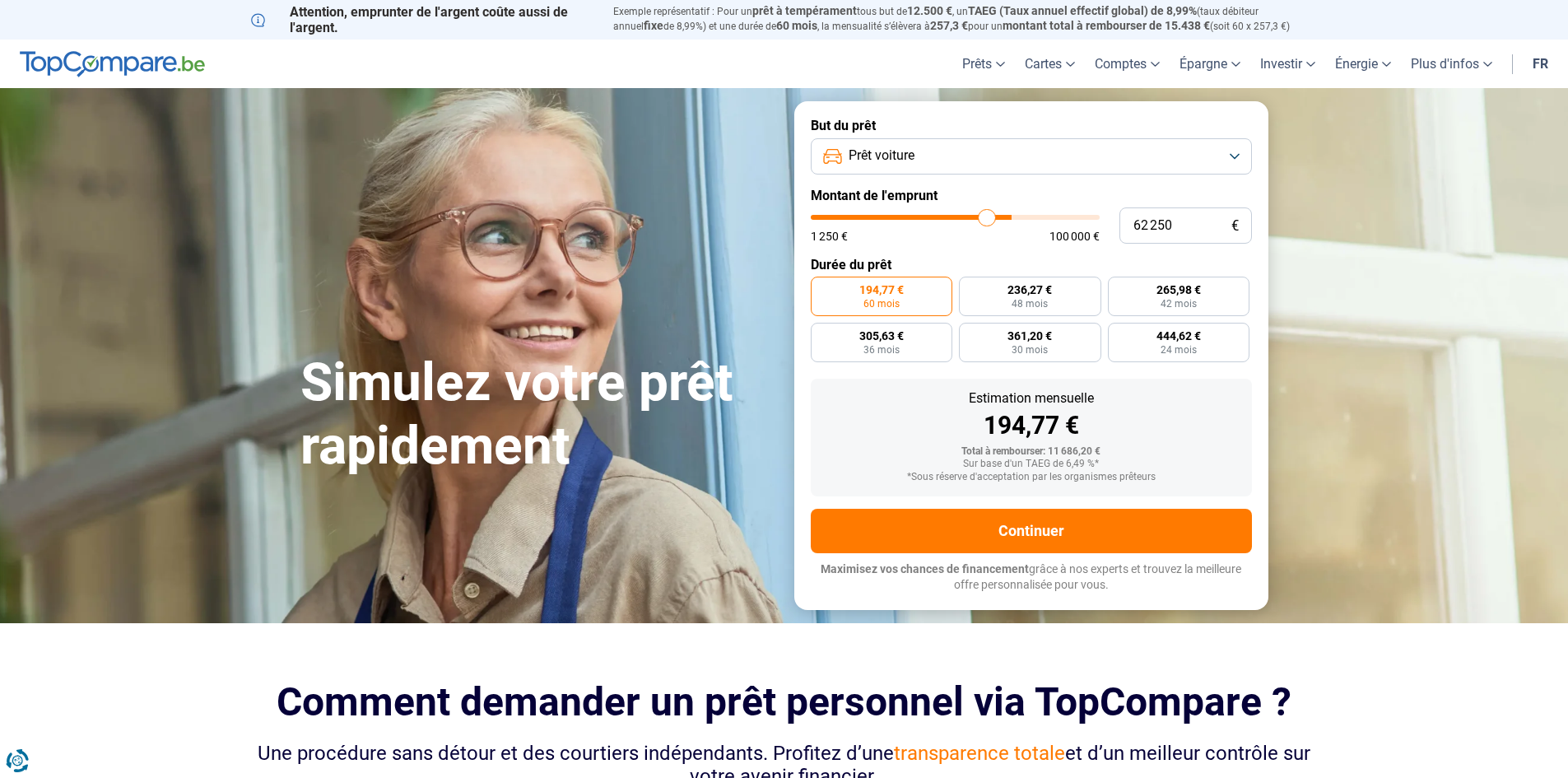
type input "61500"
type input "61 000"
type input "61000"
type input "60 750"
type input "60750"
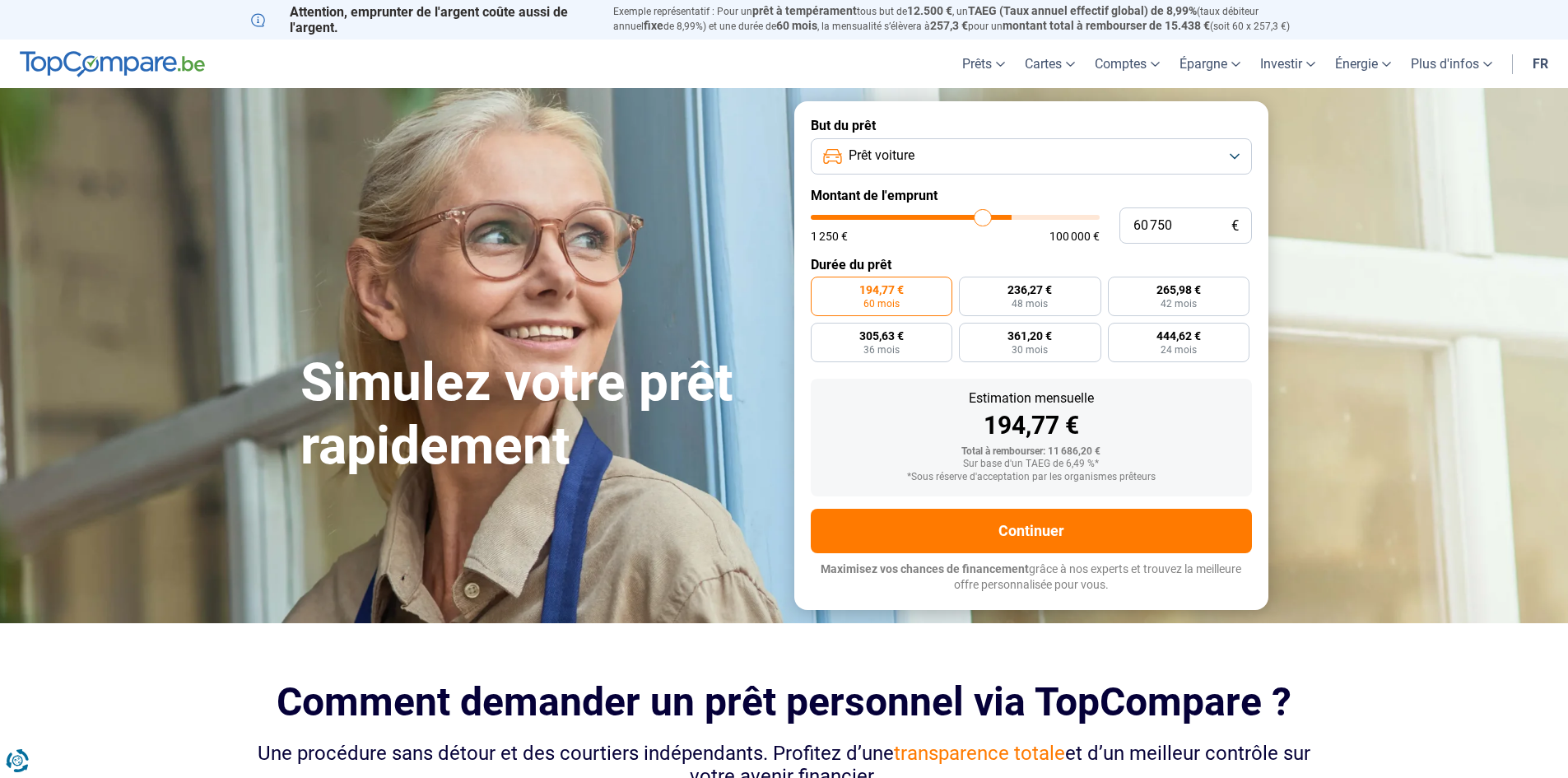
type input "60 500"
type input "60500"
type input "60 250"
type input "60250"
type input "60 000"
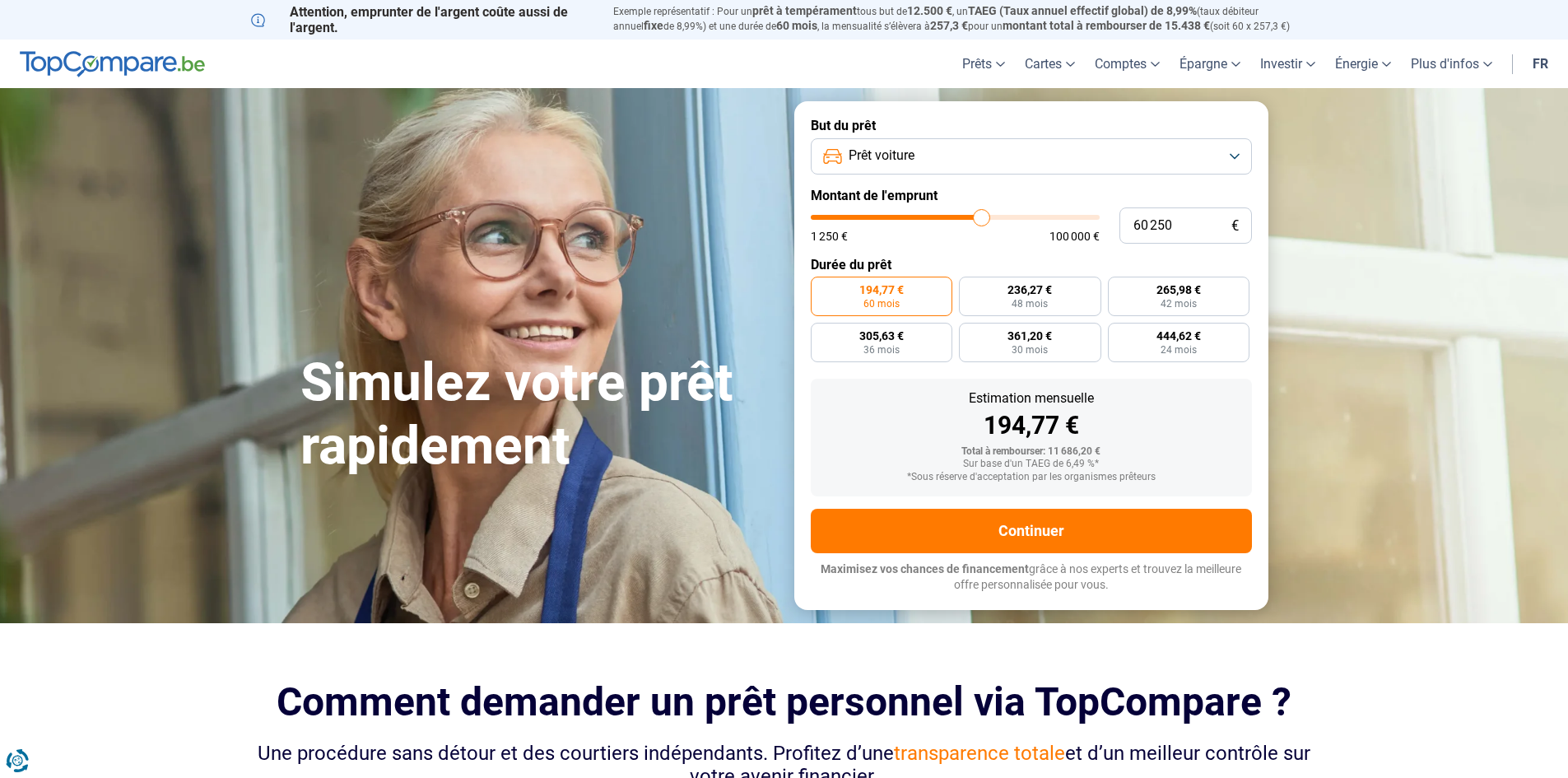
type input "60000"
type input "59 500"
type input "59500"
type input "59 250"
type input "59250"
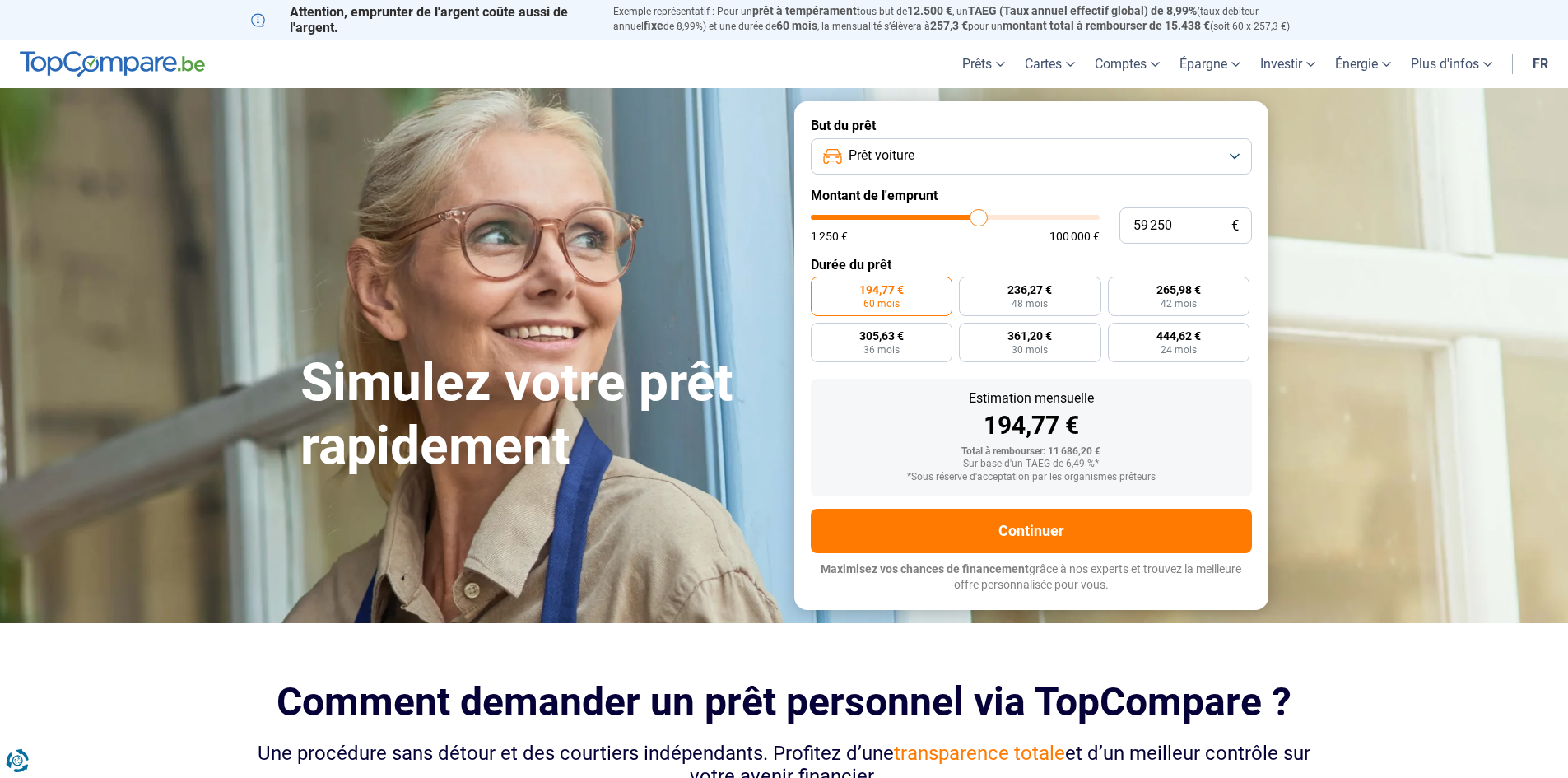
type input "59 000"
type input "59000"
type input "58 500"
type input "58500"
type input "58 000"
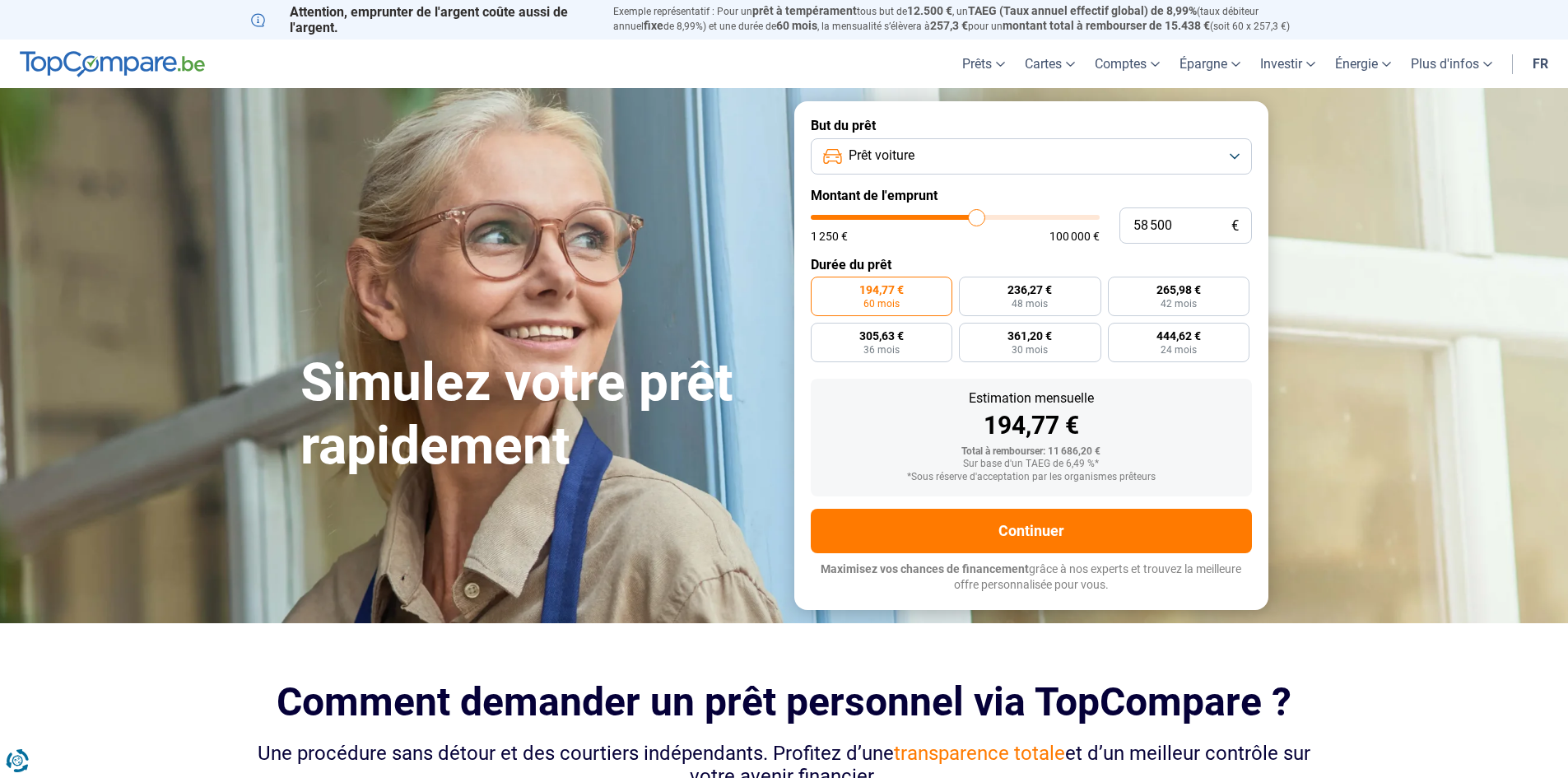
type input "58000"
type input "57 750"
type input "57750"
type input "57 500"
type input "57500"
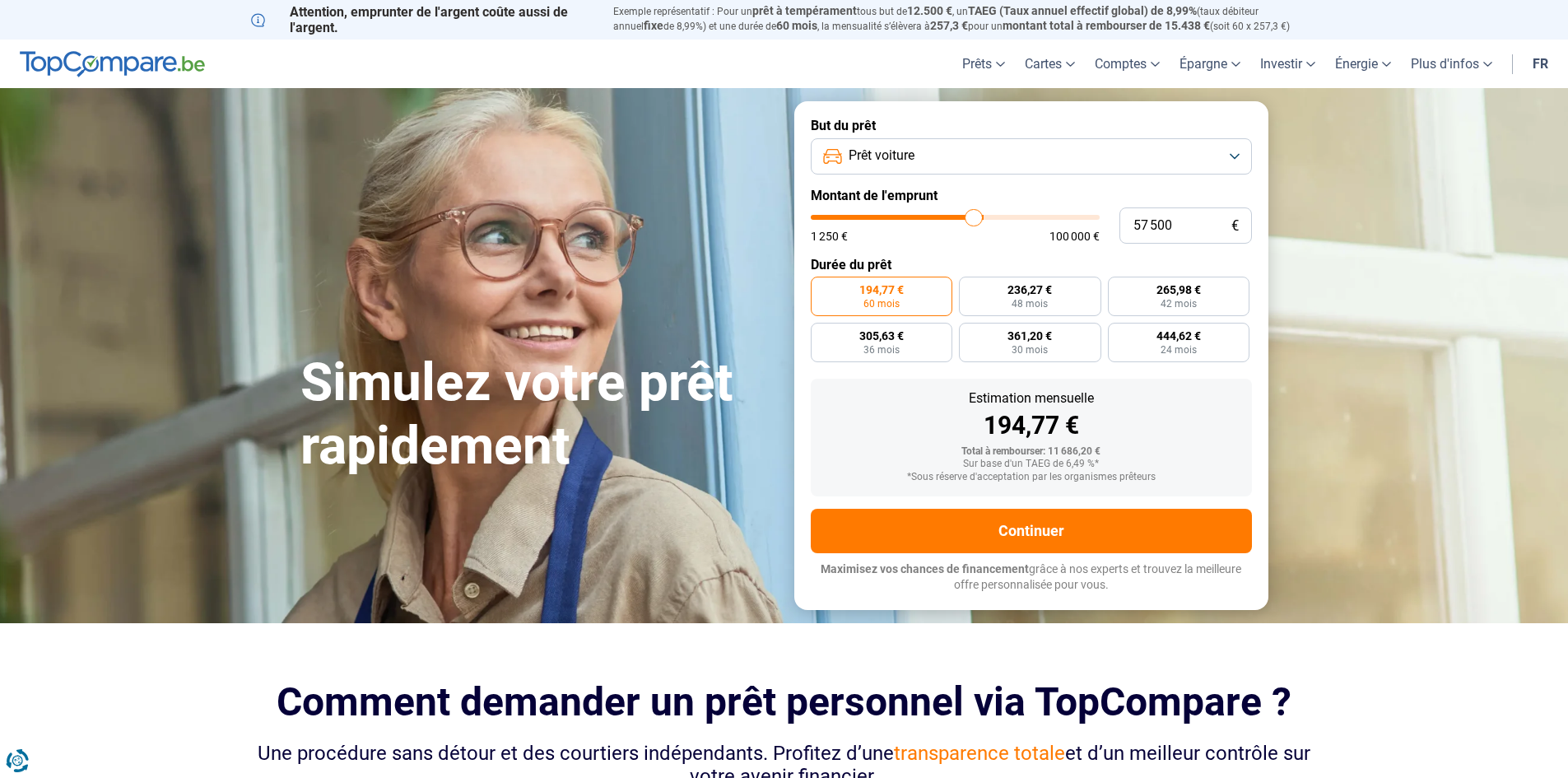
type input "55 750"
type input "55750"
type input "54 000"
type input "54000"
type input "51 250"
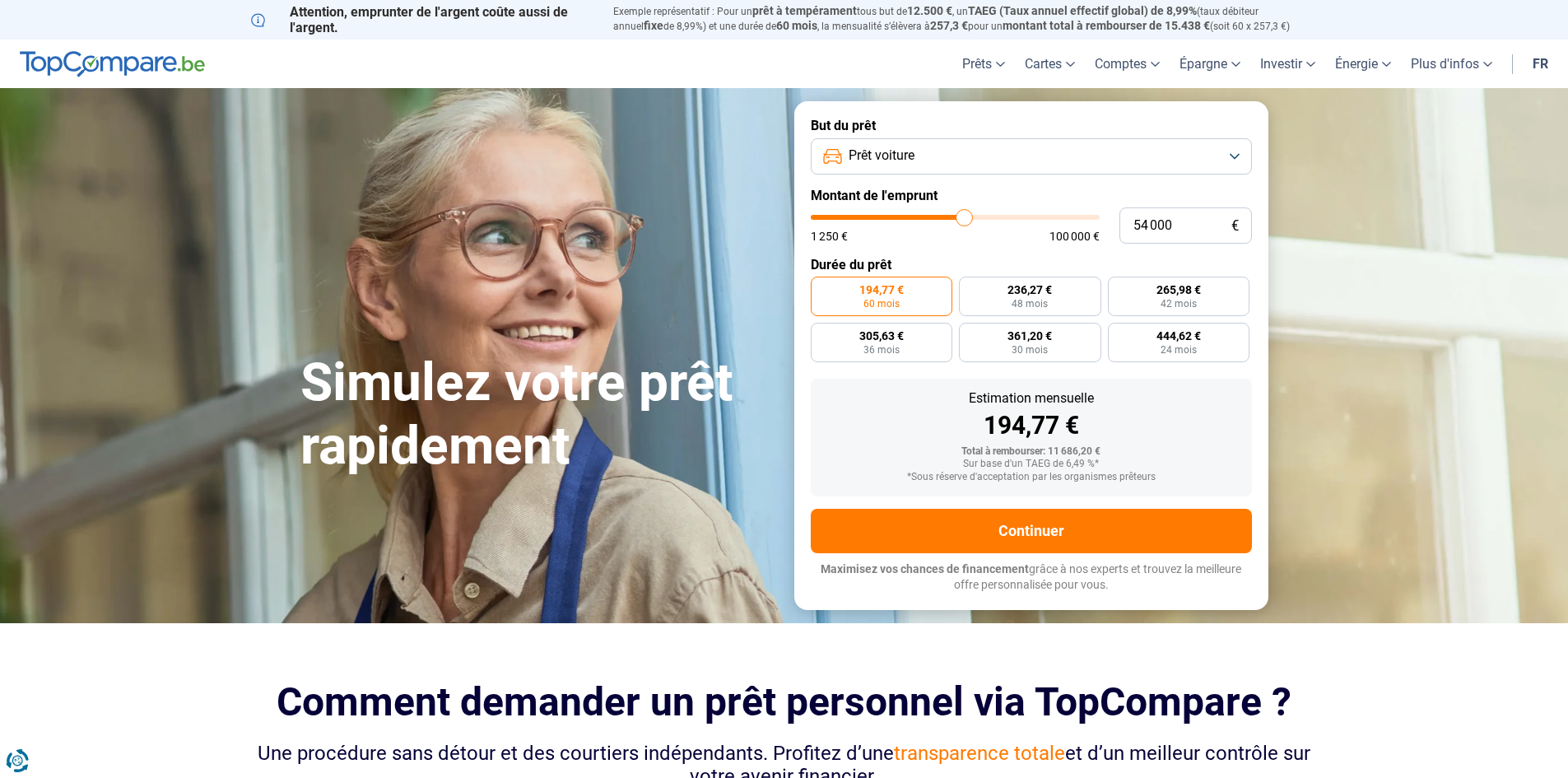
type input "51250"
type input "49 750"
type input "49750"
type input "49 500"
type input "49500"
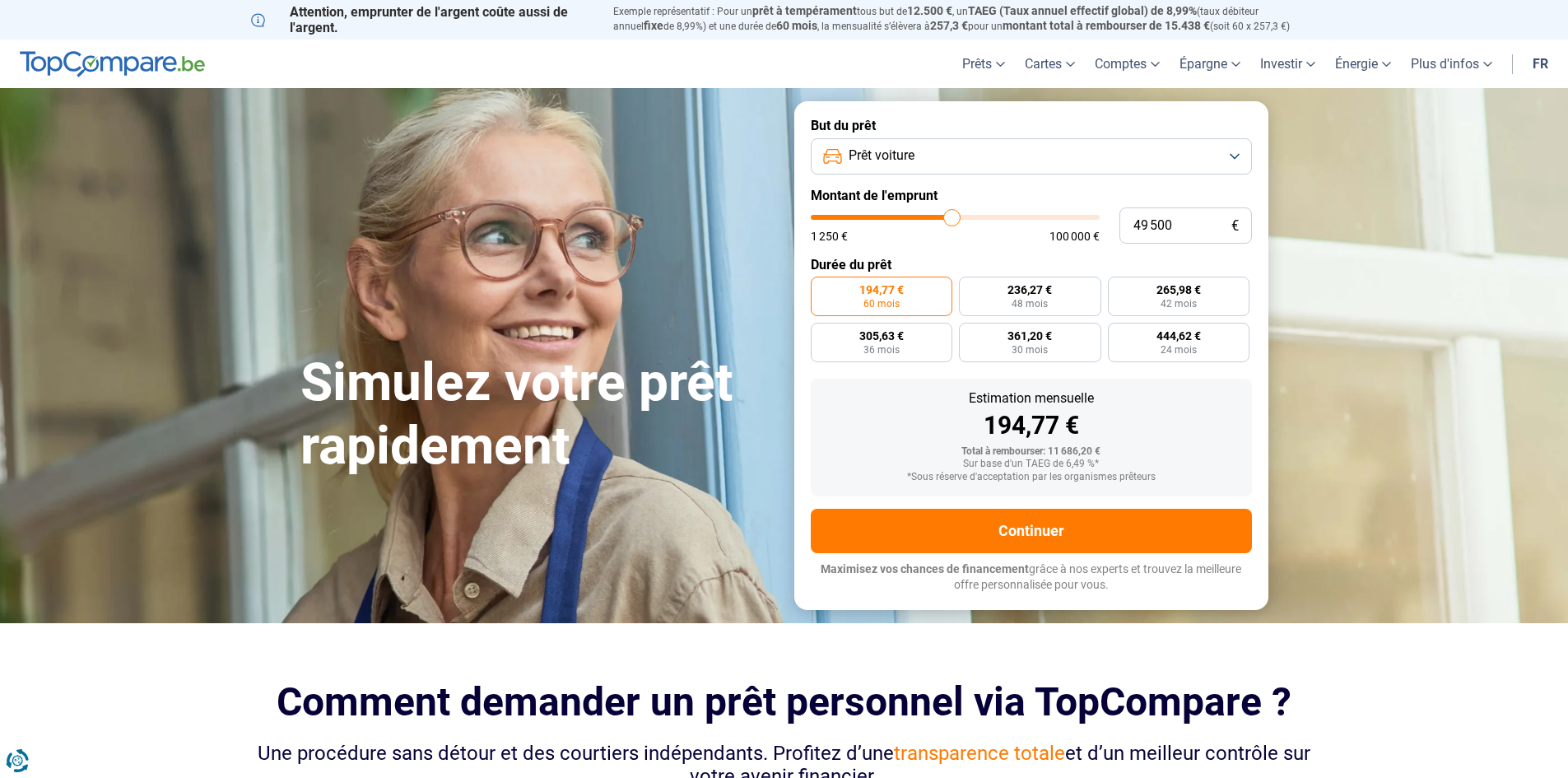
type input "48 750"
type input "48750"
type input "48 500"
type input "48500"
type input "48 250"
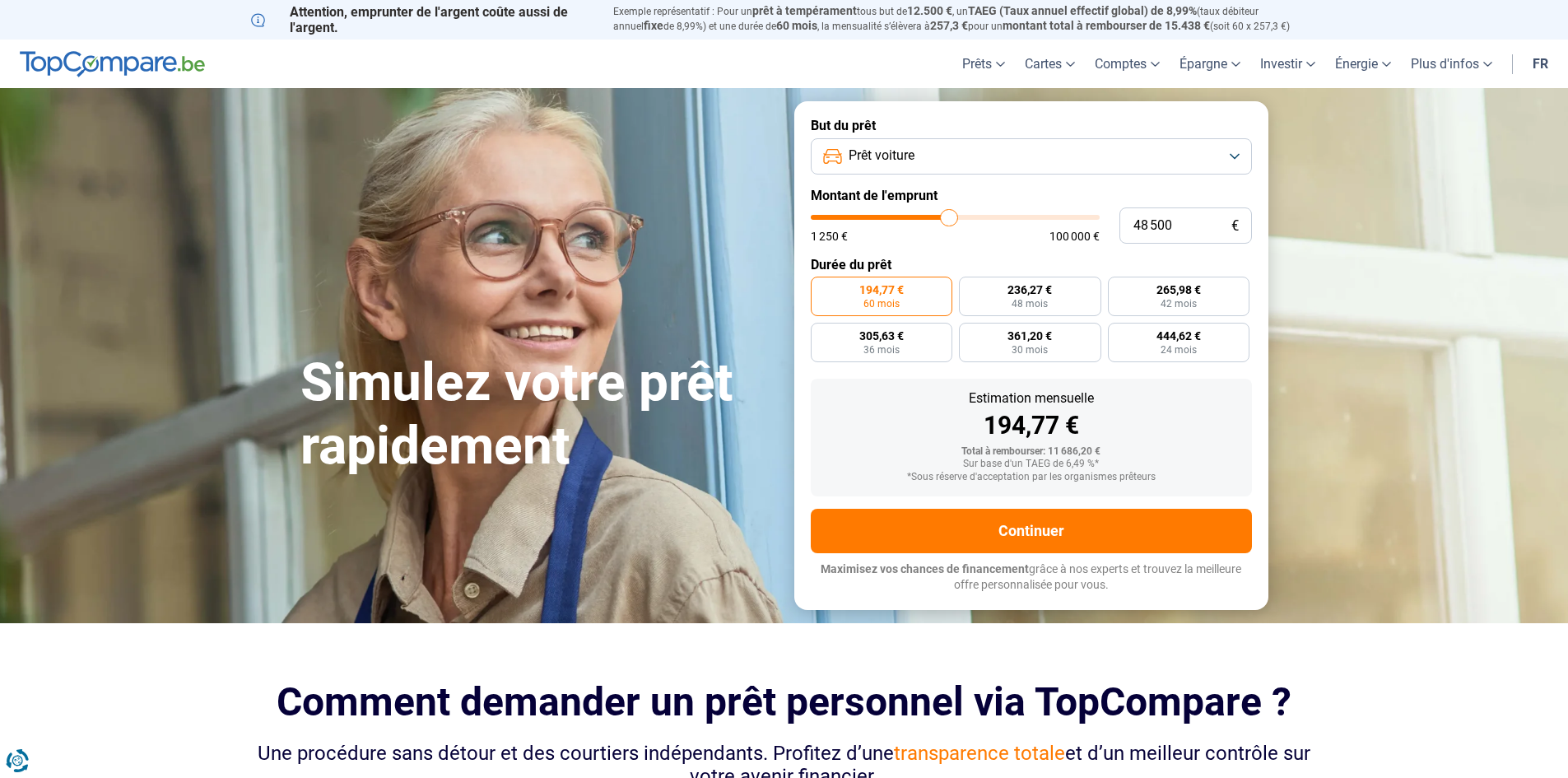
type input "48250"
type input "48 000"
type input "48000"
type input "47 500"
type input "47500"
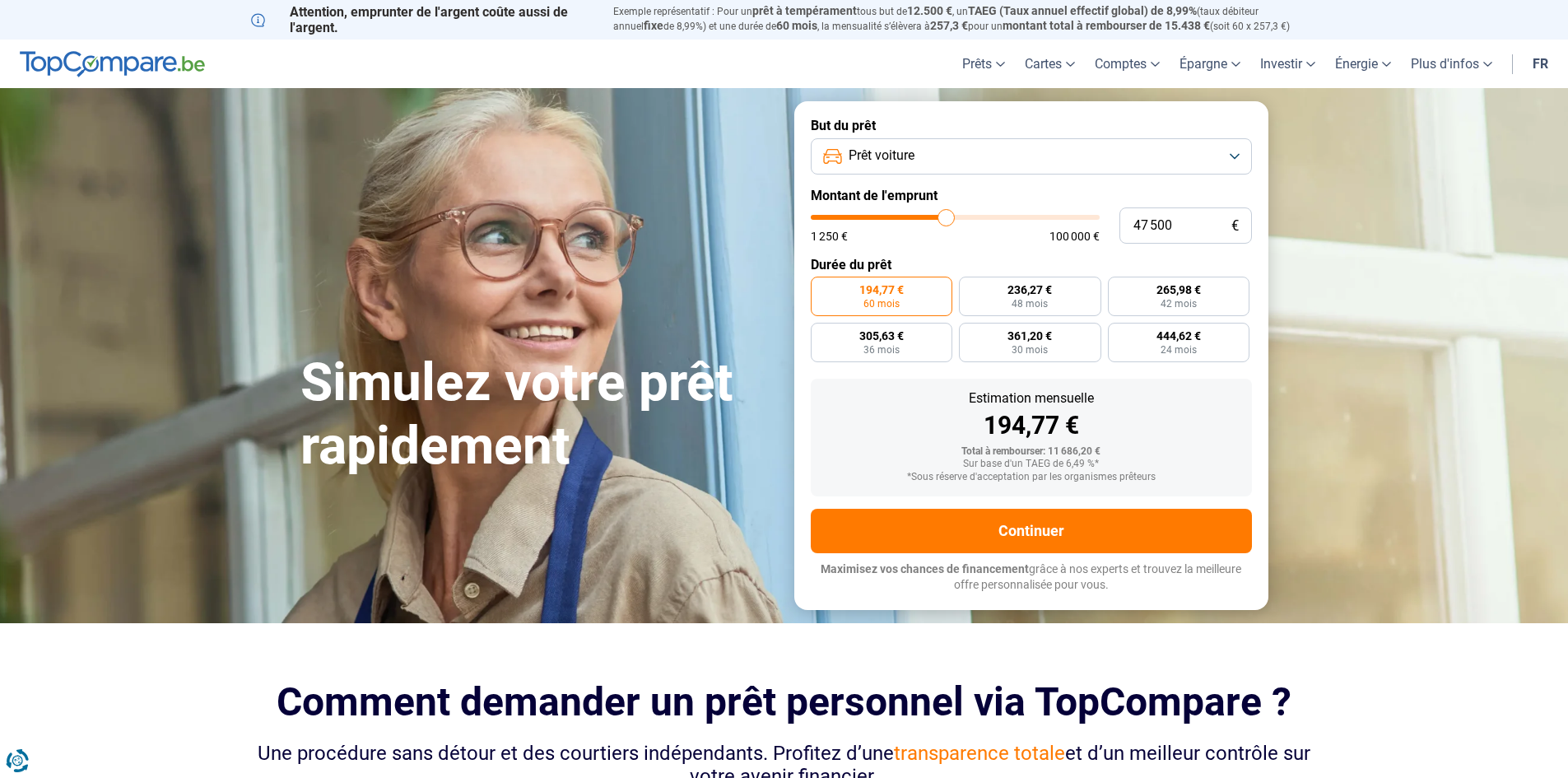
type input "47 250"
type input "47250"
type input "47 000"
type input "47000"
type input "46 750"
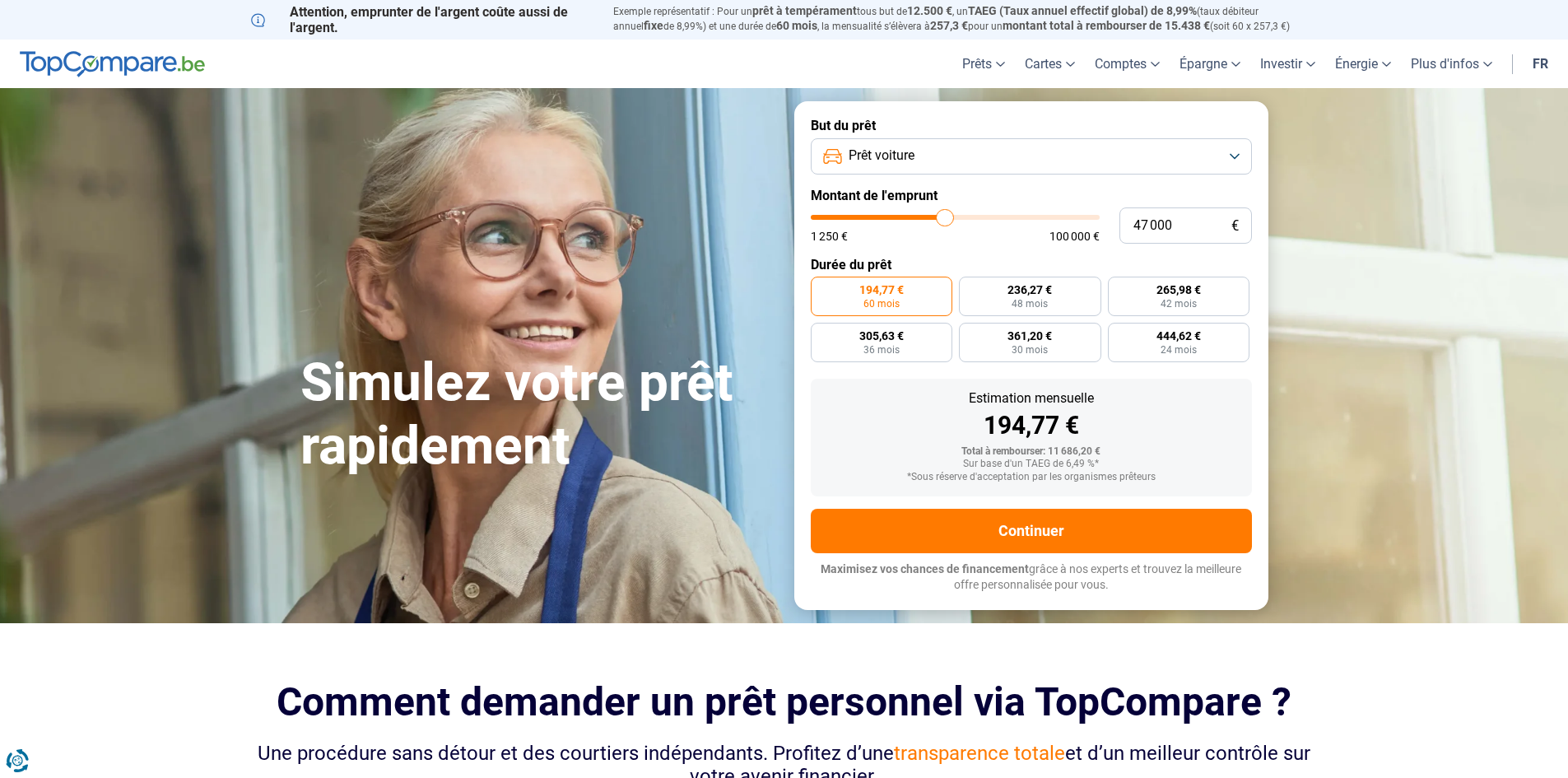
type input "46750"
type input "46 500"
type input "46500"
type input "46 000"
type input "46000"
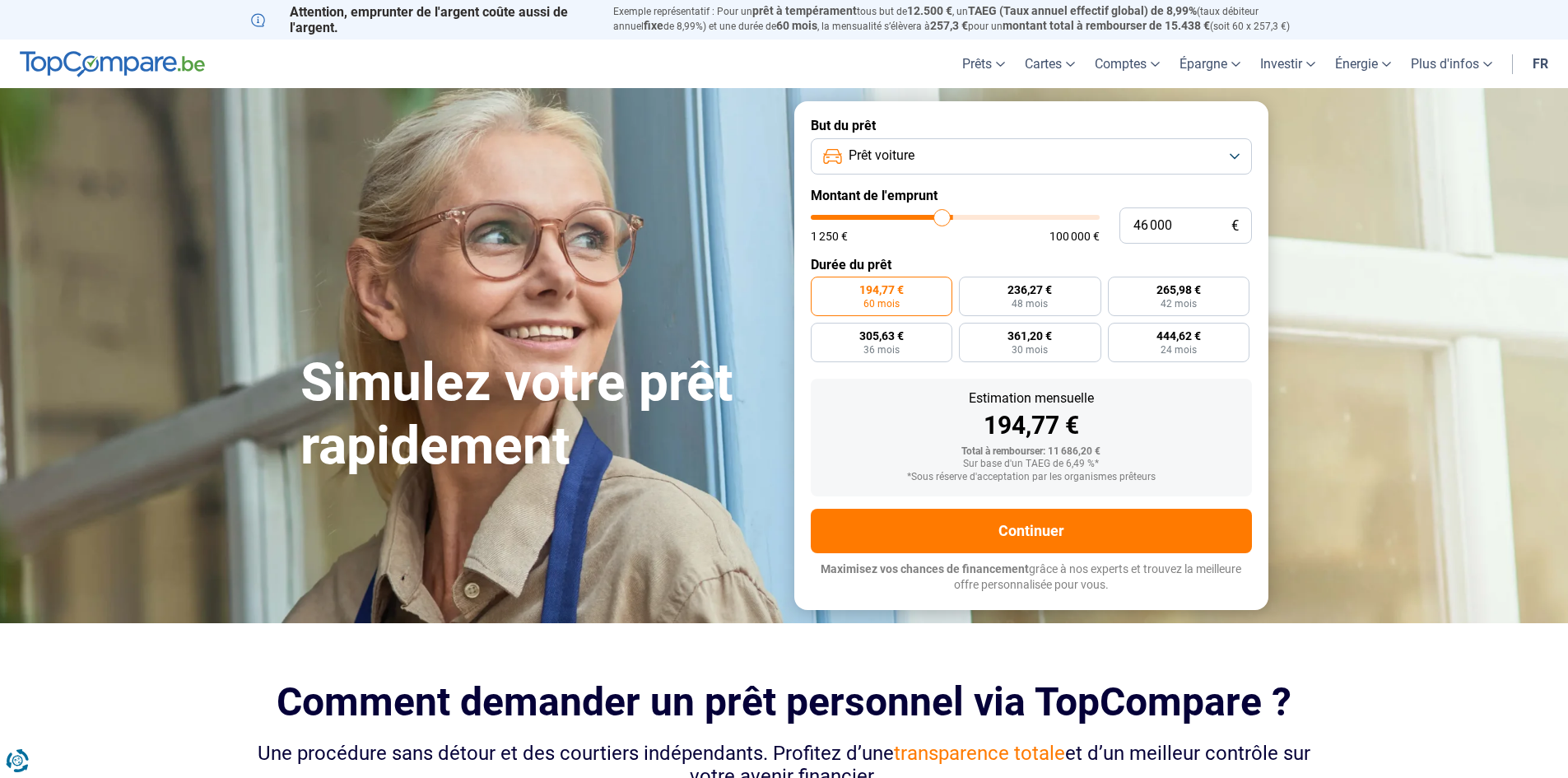
type input "45 750"
type input "45750"
type input "45 500"
type input "45500"
type input "45 250"
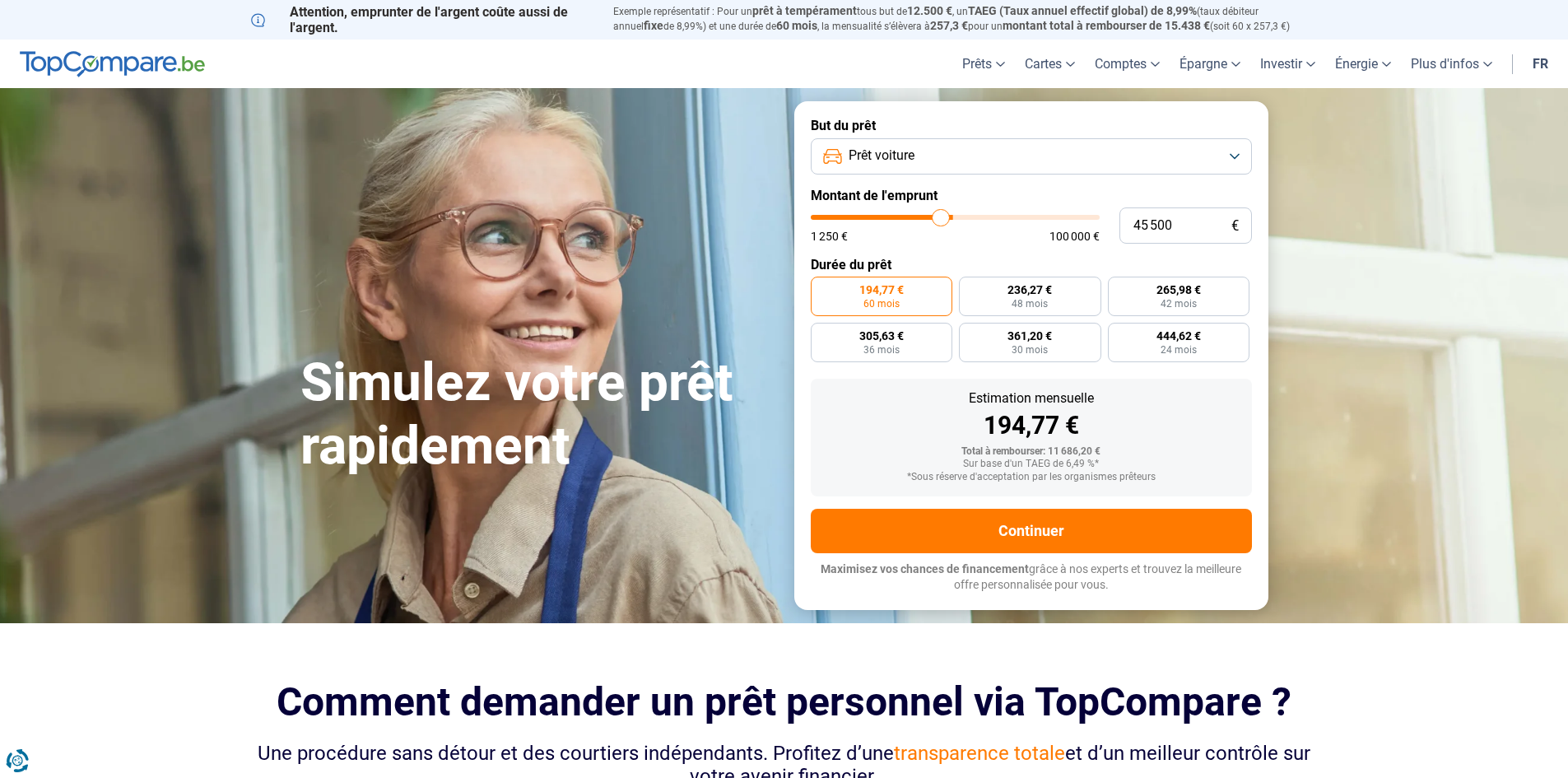
type input "45250"
type input "45 000"
type input "45000"
type input "44 500"
type input "44500"
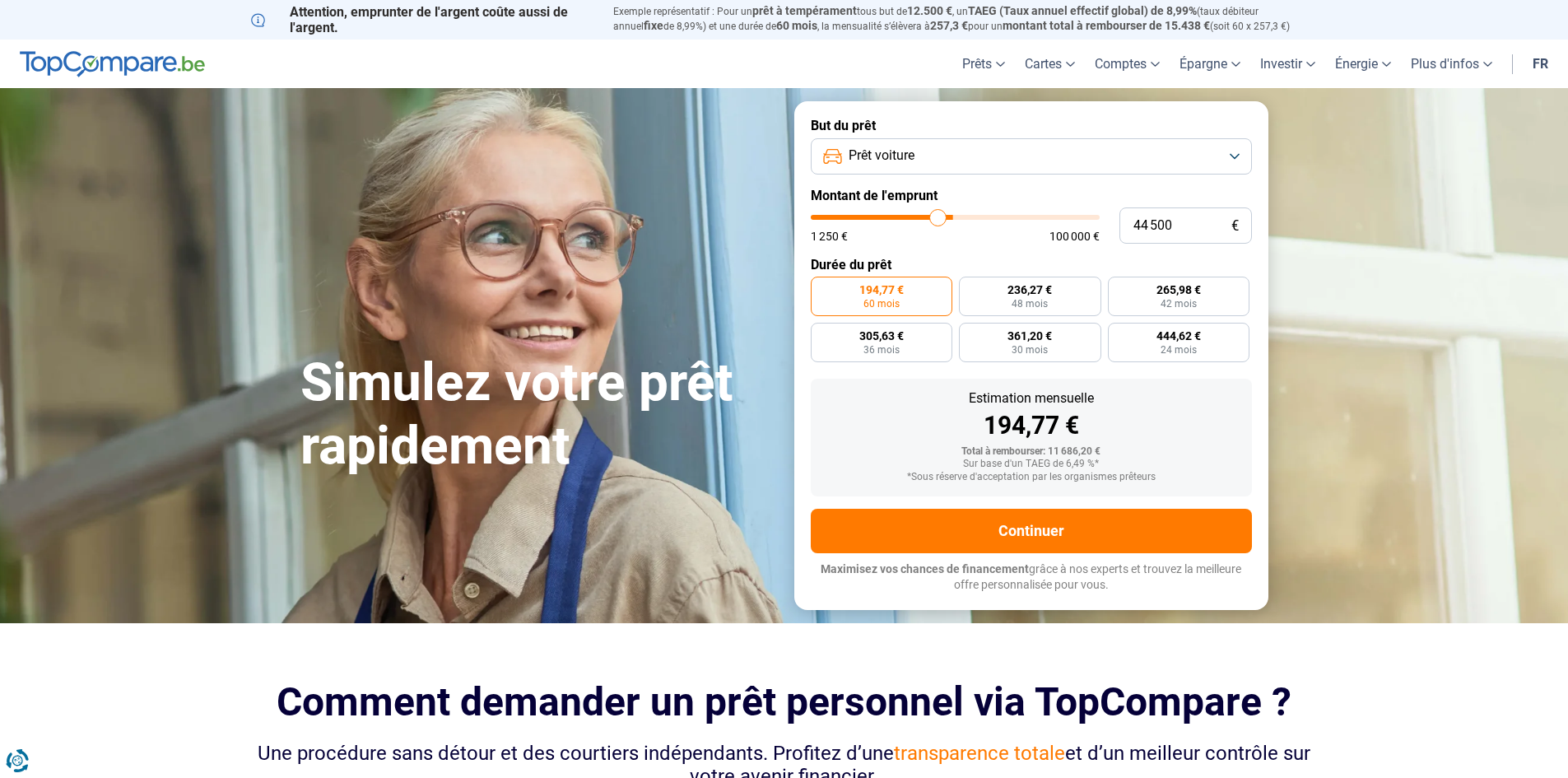
type input "44 250"
type input "44250"
type input "44 000"
type input "44000"
type input "43 750"
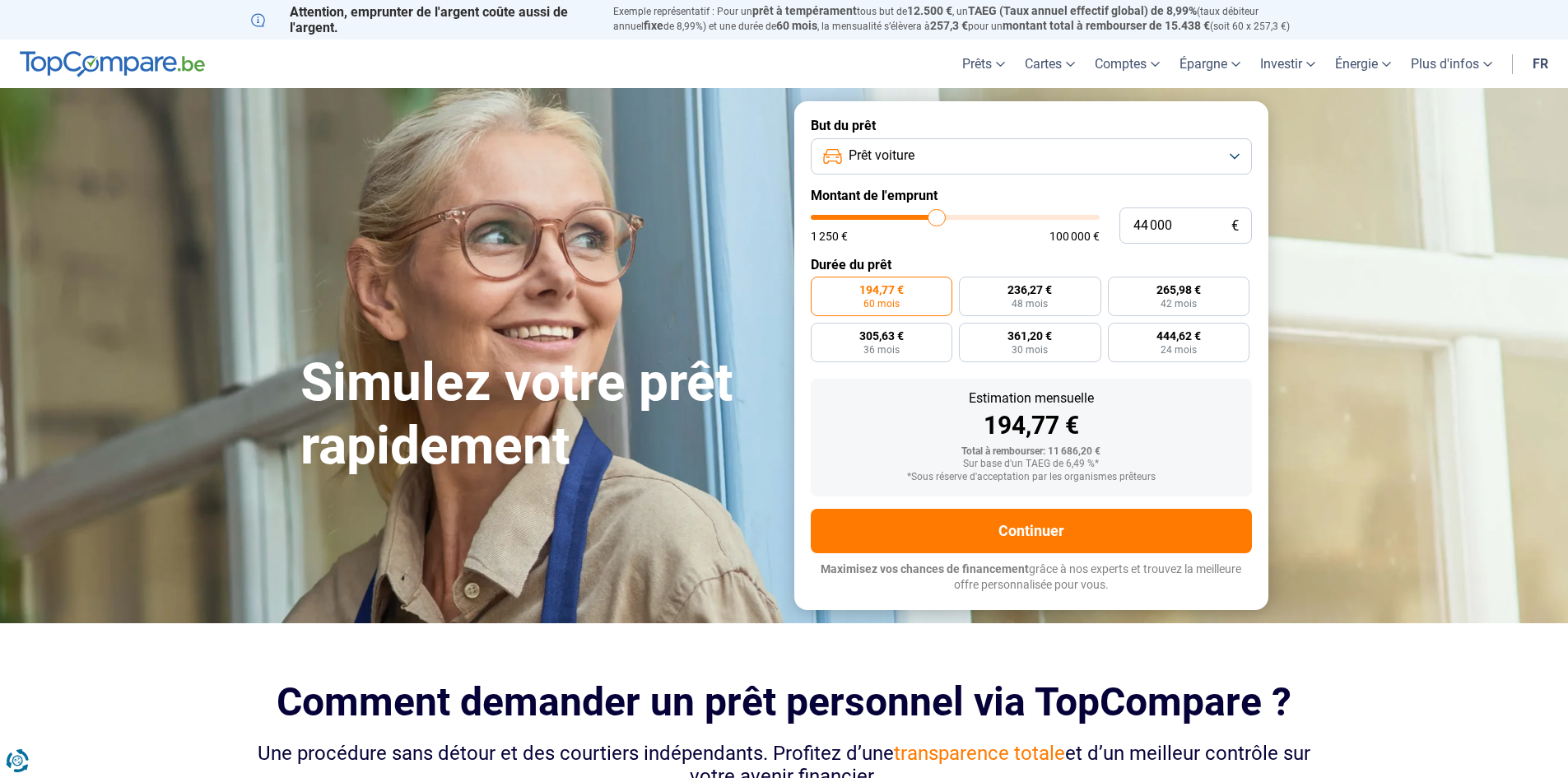
type input "43750"
type input "43 500"
type input "43500"
type input "43 000"
type input "43000"
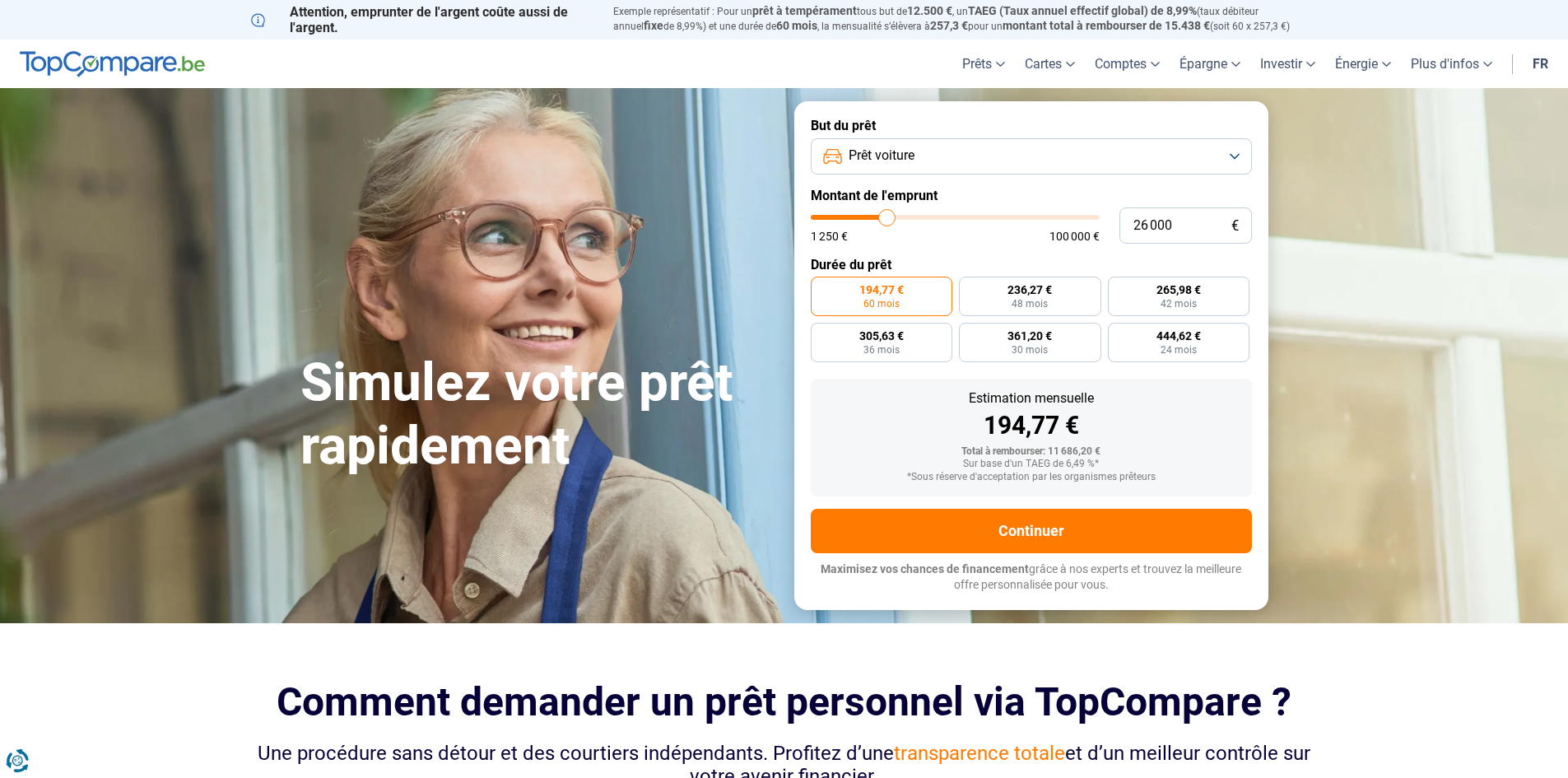
drag, startPoint x: 848, startPoint y: 220, endPoint x: 887, endPoint y: 222, distance: 39.1
click at [887, 220] on input "range" at bounding box center [956, 217] width 289 height 5
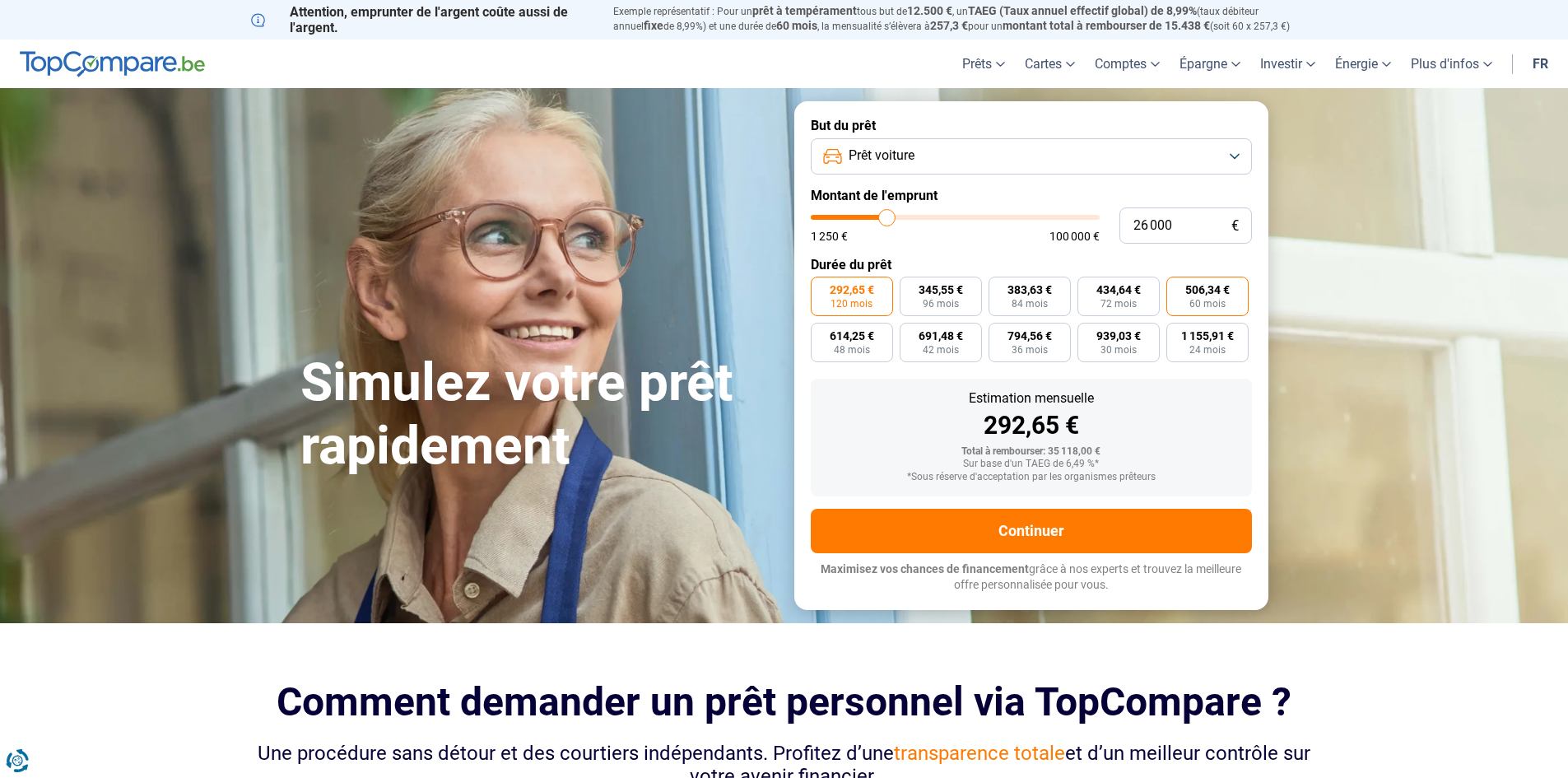
click at [1221, 302] on span "60 mois" at bounding box center [1207, 303] width 36 height 9
click at [1177, 288] on input "506,34 € 60 mois" at bounding box center [1171, 282] width 10 height 10
click at [1146, 225] on input "26 000" at bounding box center [1186, 226] width 133 height 36
click at [1191, 296] on span "584,24 €" at bounding box center [1207, 289] width 45 height 11
click at [1177, 288] on input "584,24 € 60 mois" at bounding box center [1171, 282] width 10 height 10
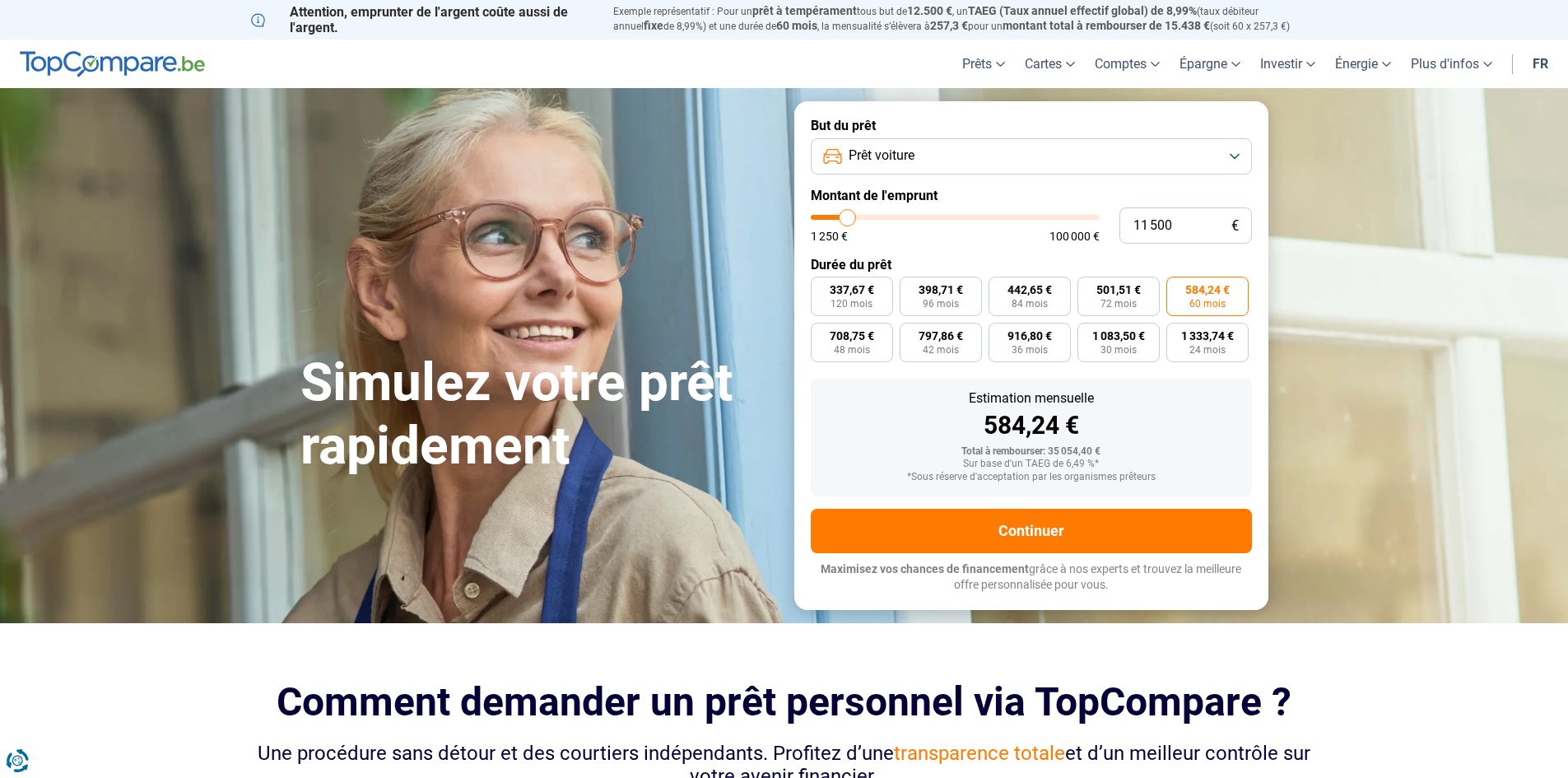
drag, startPoint x: 898, startPoint y: 218, endPoint x: 848, endPoint y: 218, distance: 50.0
click at [848, 218] on input "range" at bounding box center [956, 217] width 289 height 5
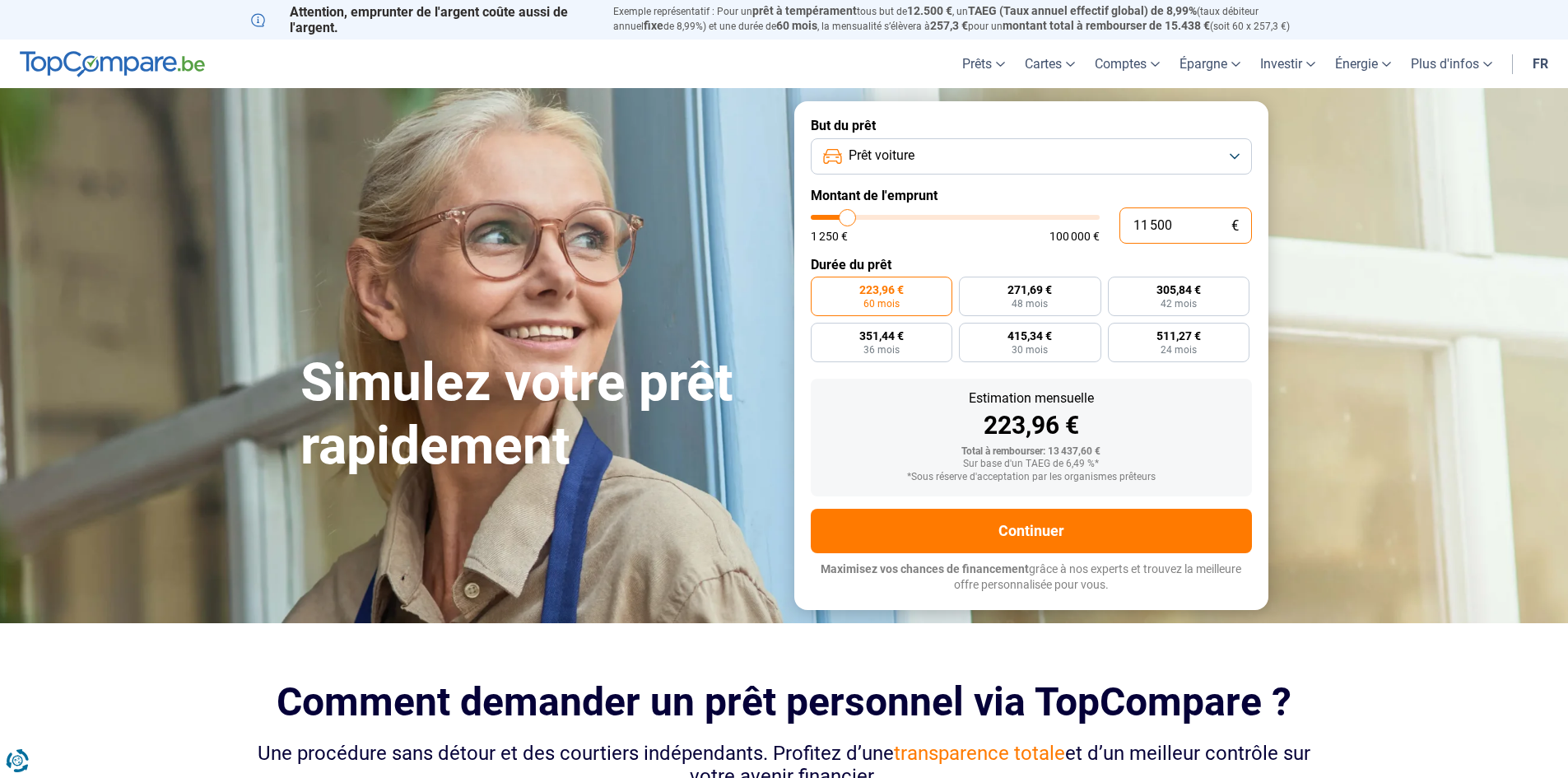
click at [1175, 232] on input "11 500" at bounding box center [1186, 226] width 133 height 36
drag, startPoint x: 1183, startPoint y: 224, endPoint x: 1081, endPoint y: 224, distance: 102.0
click at [1081, 224] on div "11 500 € 1 250 € 100 000 €" at bounding box center [1032, 226] width 441 height 36
click at [1143, 307] on label "319,14 € 42 mois" at bounding box center [1179, 296] width 142 height 40
click at [1119, 288] on input "319,14 € 42 mois" at bounding box center [1113, 282] width 10 height 10
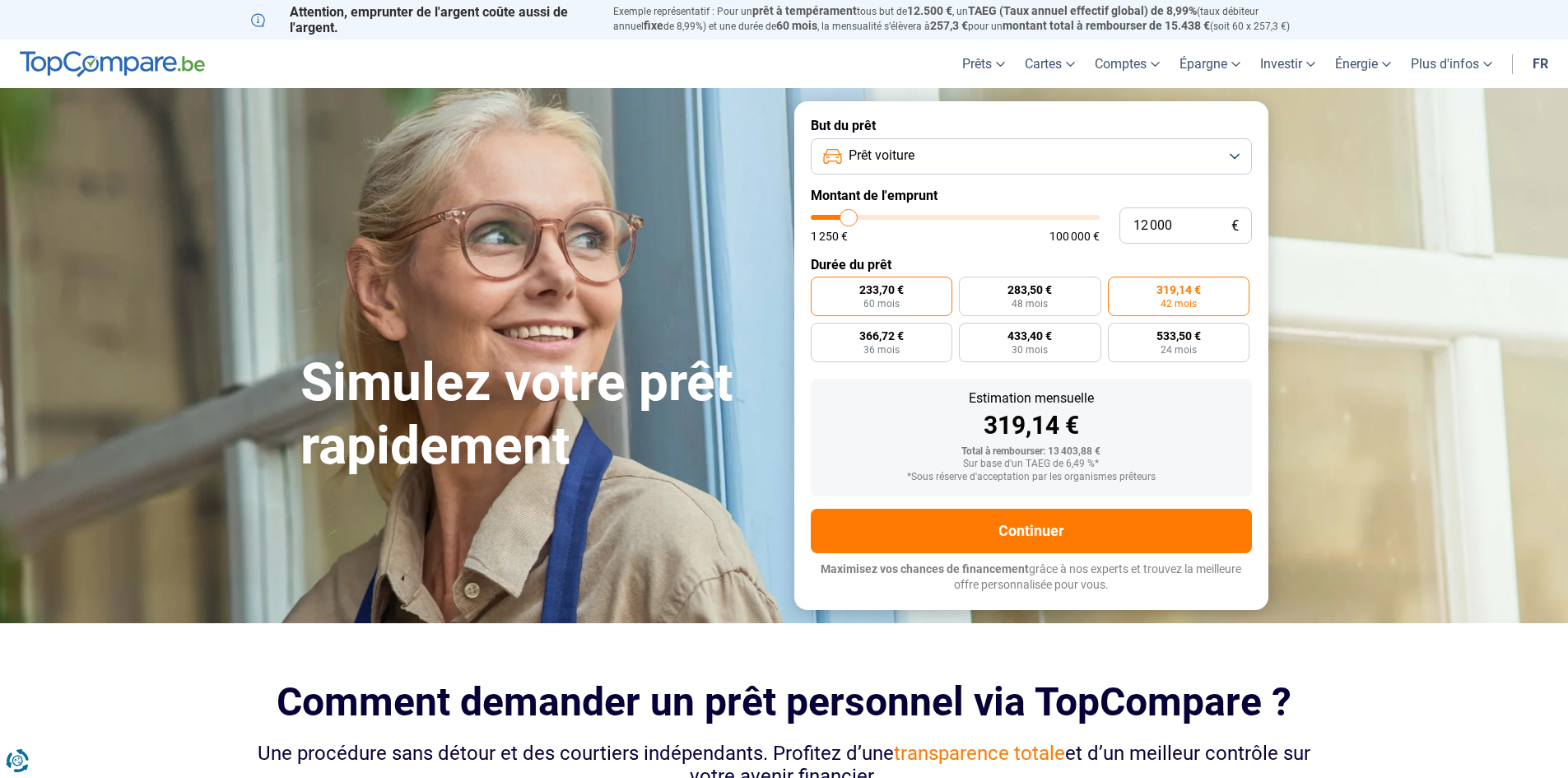
click at [863, 296] on label "233,70 € 60 mois" at bounding box center [882, 296] width 142 height 40
click at [821, 288] on input "233,70 € 60 mois" at bounding box center [816, 282] width 10 height 10
